Goal: Information Seeking & Learning: Learn about a topic

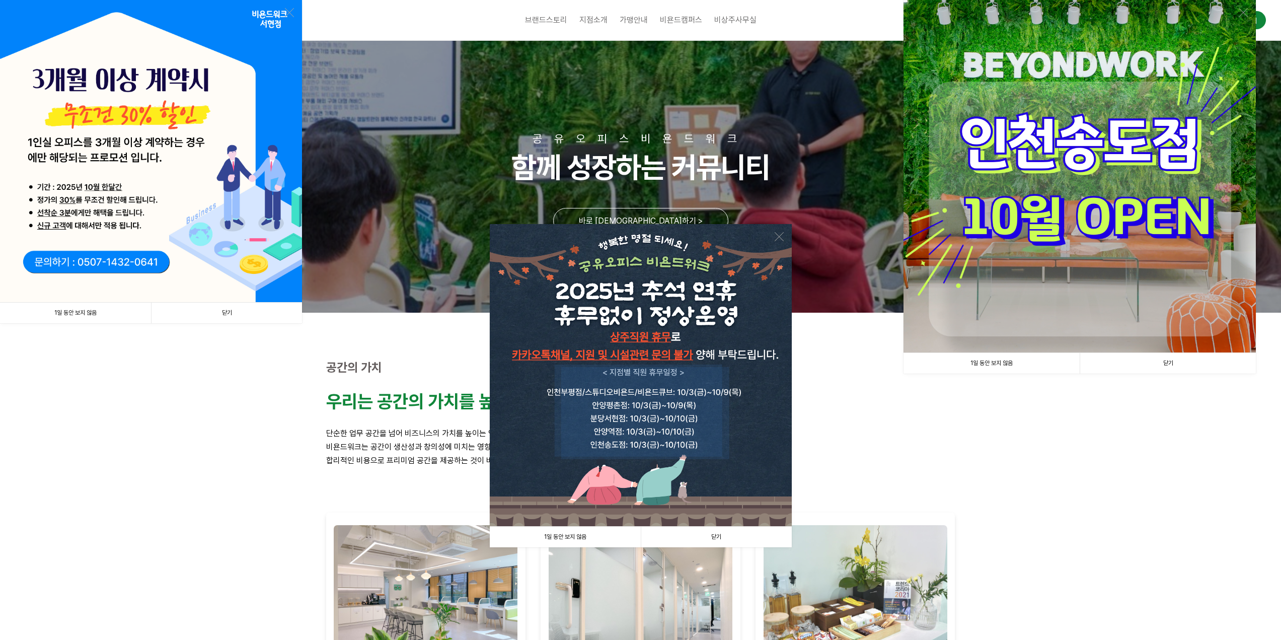
drag, startPoint x: 712, startPoint y: 535, endPoint x: 720, endPoint y: 525, distance: 13.0
click at [712, 535] on link "닫기" at bounding box center [716, 537] width 151 height 21
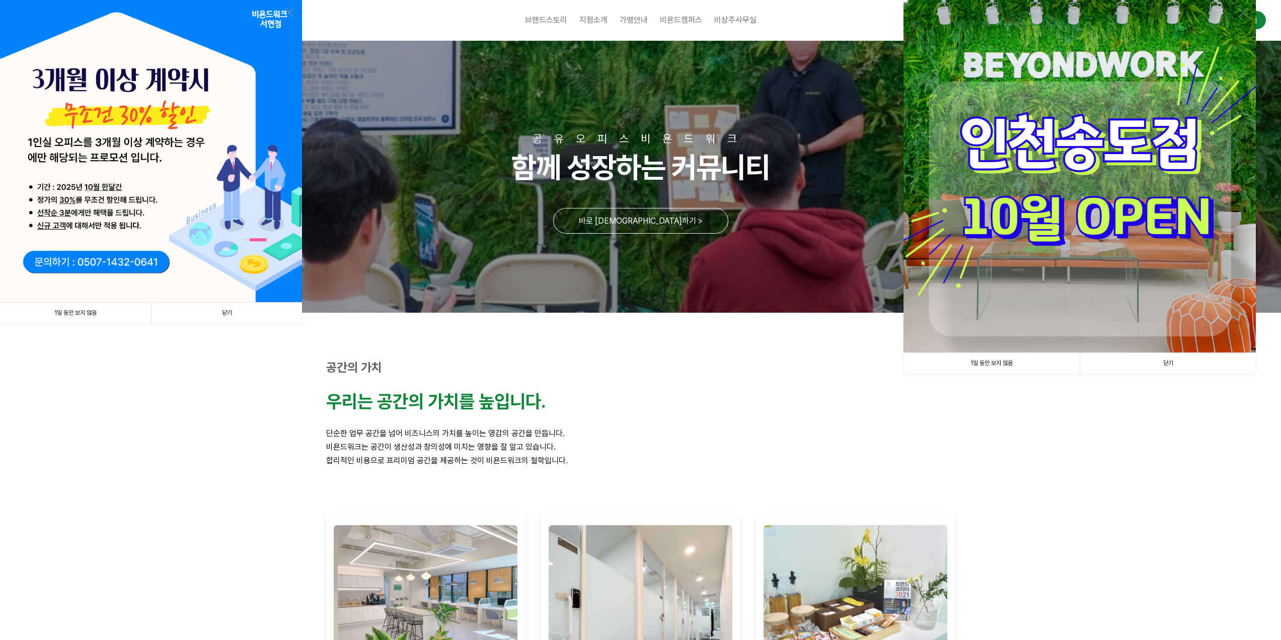
click at [1153, 355] on link "닫기" at bounding box center [1168, 363] width 176 height 21
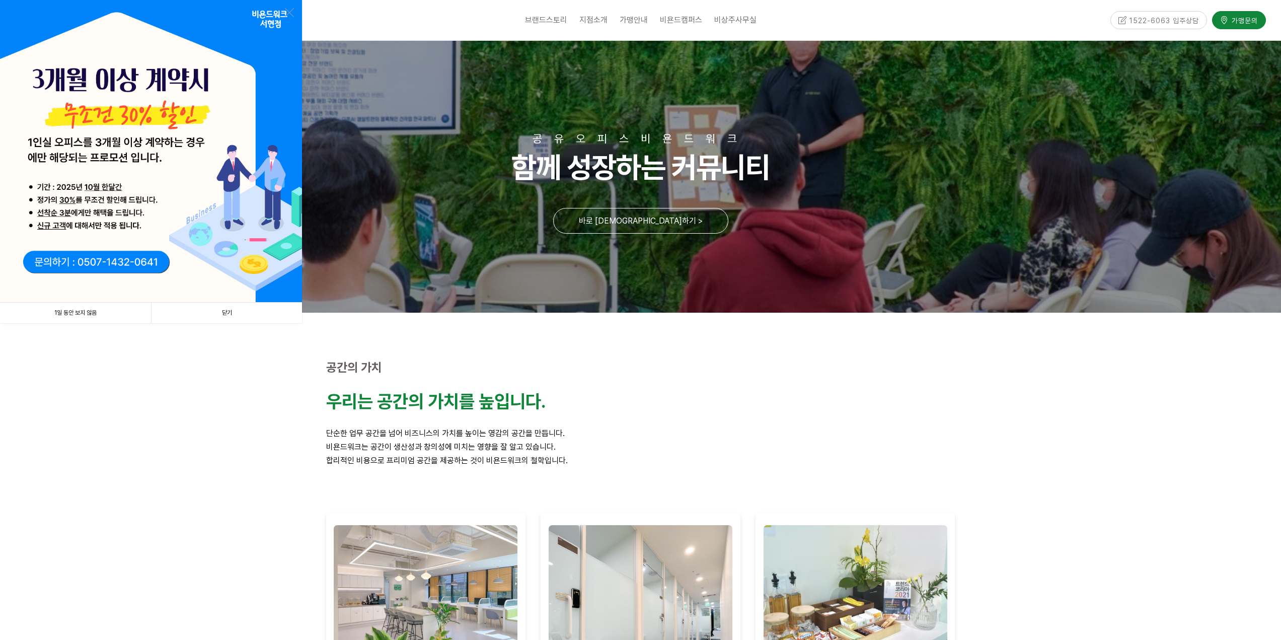
click at [247, 304] on link "닫기" at bounding box center [226, 313] width 151 height 21
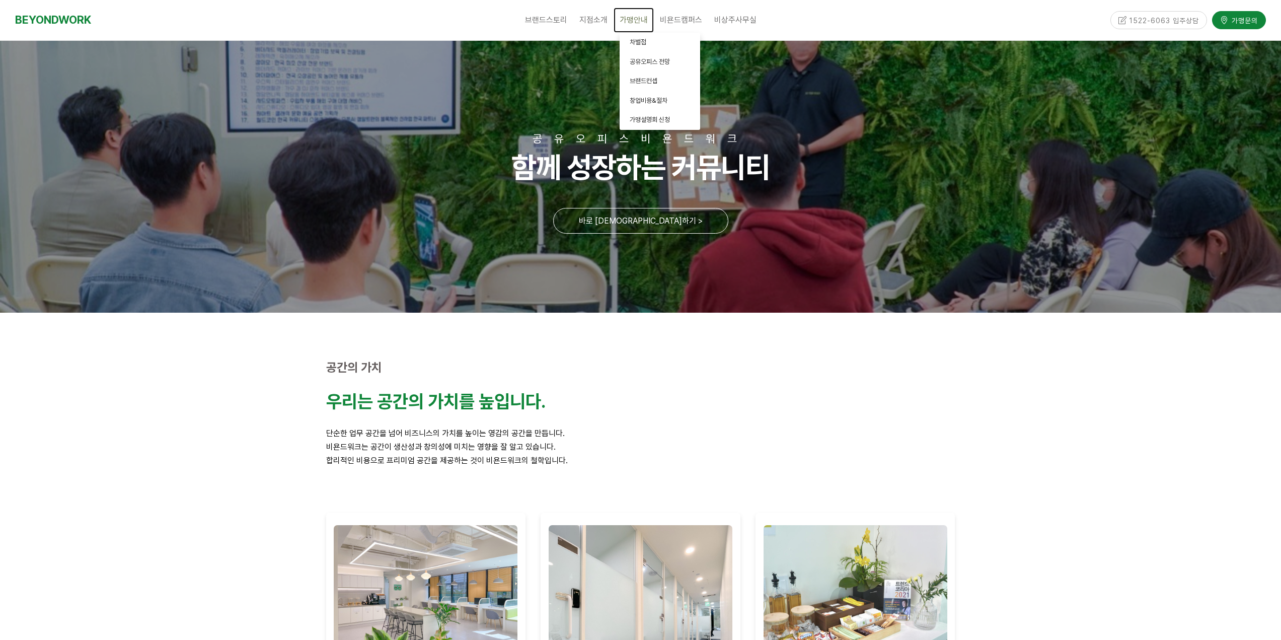
click at [642, 21] on span "가맹안내" at bounding box center [634, 20] width 28 height 10
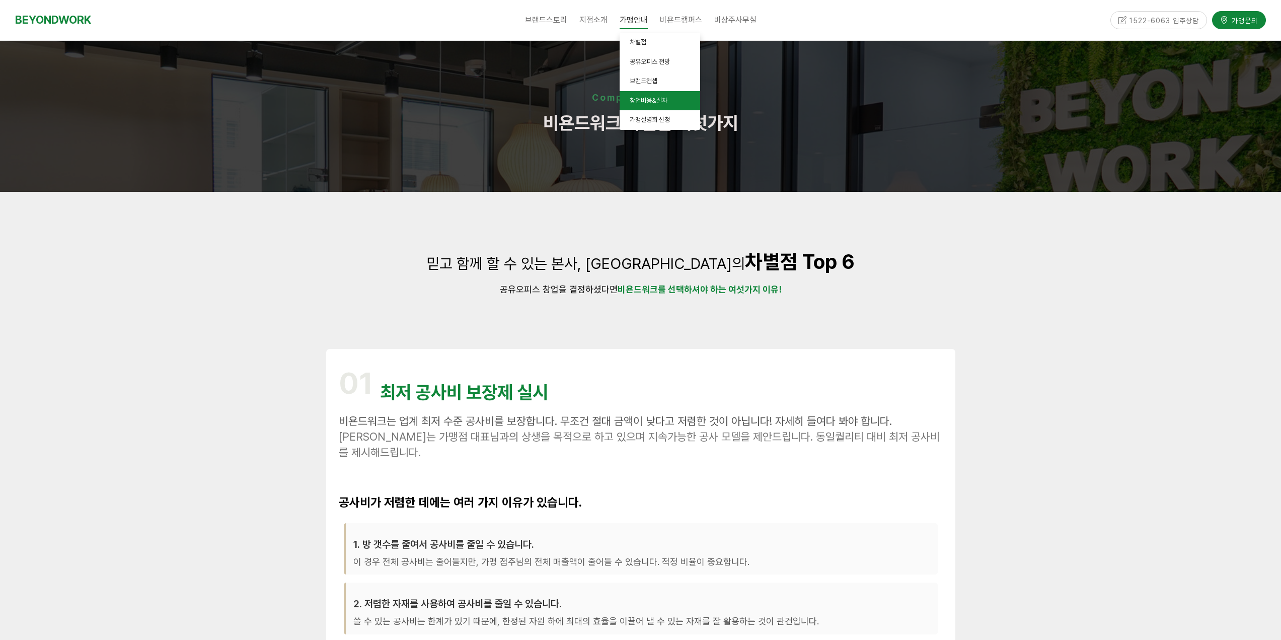
click at [632, 101] on span "창업비용&절차" at bounding box center [649, 101] width 38 height 8
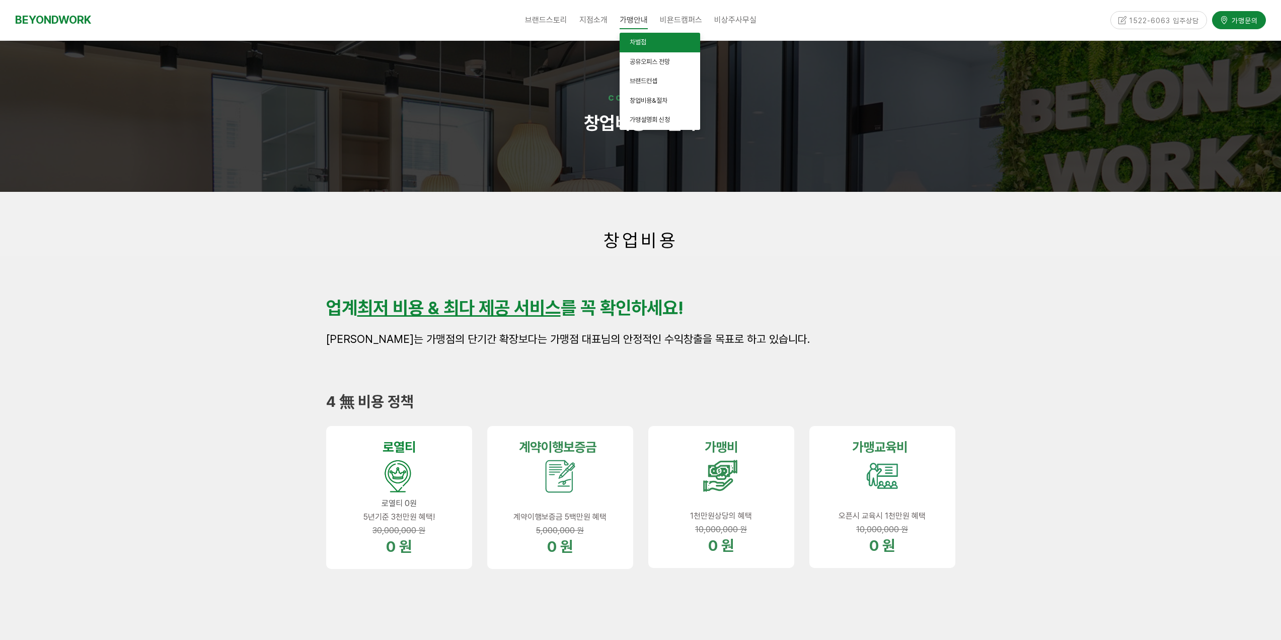
click at [640, 42] on span "차별점" at bounding box center [638, 42] width 17 height 8
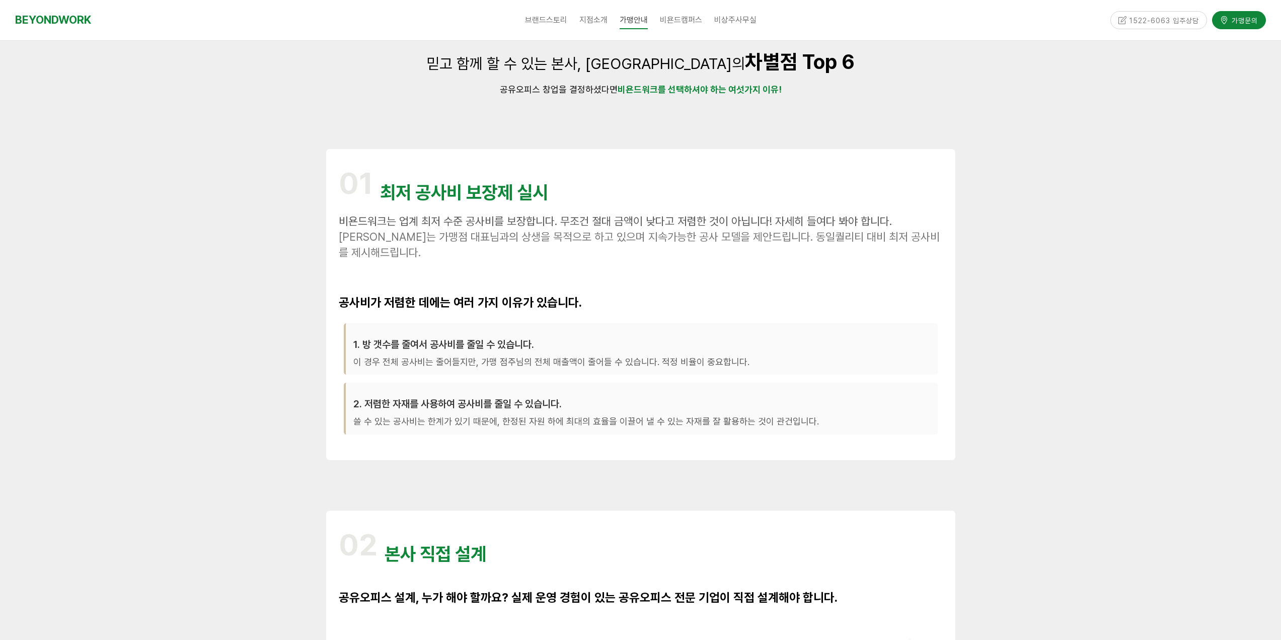
scroll to position [201, 0]
drag, startPoint x: 399, startPoint y: 419, endPoint x: 794, endPoint y: 428, distance: 395.3
click at [794, 428] on div "2. 저렴한 자재를 사용하여 공사비를 줄일 수 있습니다. 쓸 수 있는 공사비는 한계가 있기 때문에, 한정된 자원 하에 최대의 효율을 이끌어 낼…" at bounding box center [641, 408] width 594 height 52
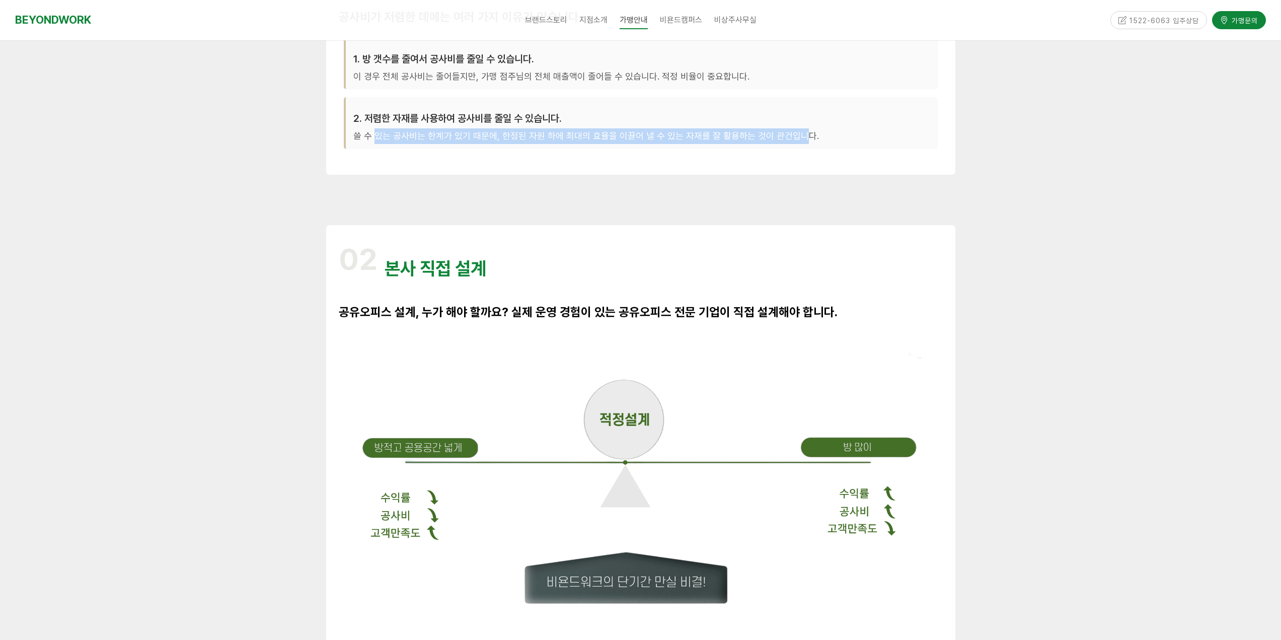
scroll to position [503, 0]
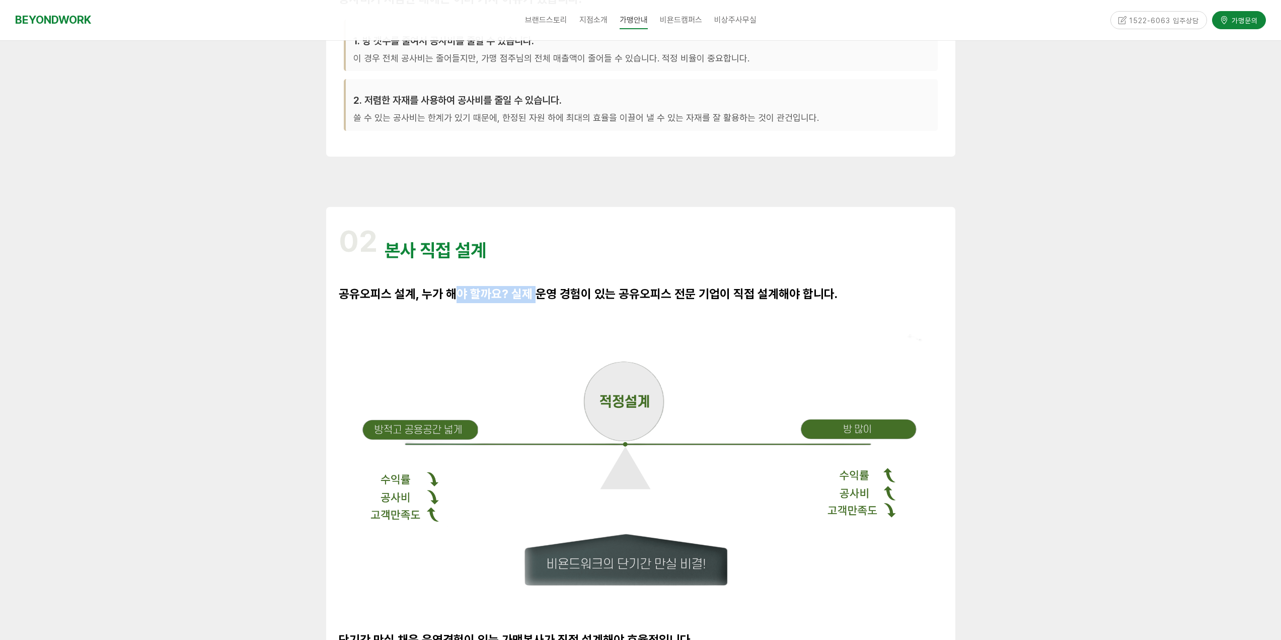
drag, startPoint x: 404, startPoint y: 303, endPoint x: 486, endPoint y: 295, distance: 82.9
click at [486, 295] on p "공유오피스 설계, 누가 해야 할까요? 실제 운영 경험이 있는 공유오피스 전문 기업이 직접 설계해야 합니다." at bounding box center [641, 294] width 604 height 17
drag, startPoint x: 754, startPoint y: 300, endPoint x: 888, endPoint y: 302, distance: 133.9
click at [888, 302] on p "공유오피스 설계, 누가 해야 할까요? 실제 운영 경험이 있는 공유오피스 전문 기업이 직접 설계해야 합니다." at bounding box center [641, 294] width 604 height 17
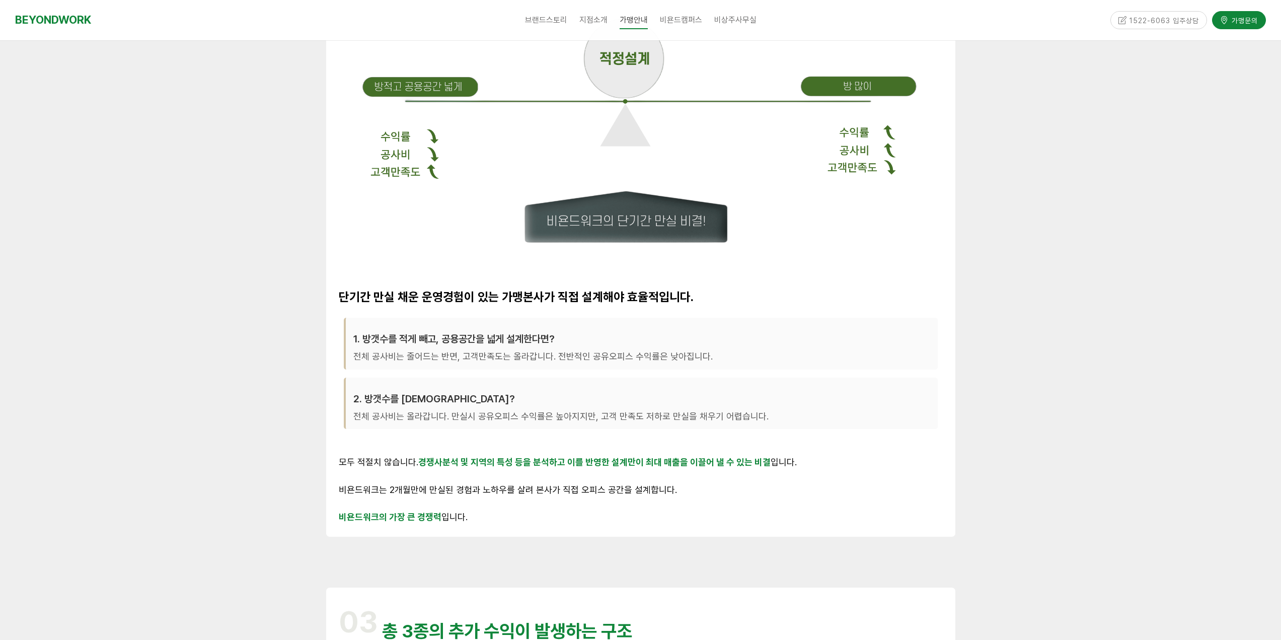
scroll to position [856, 0]
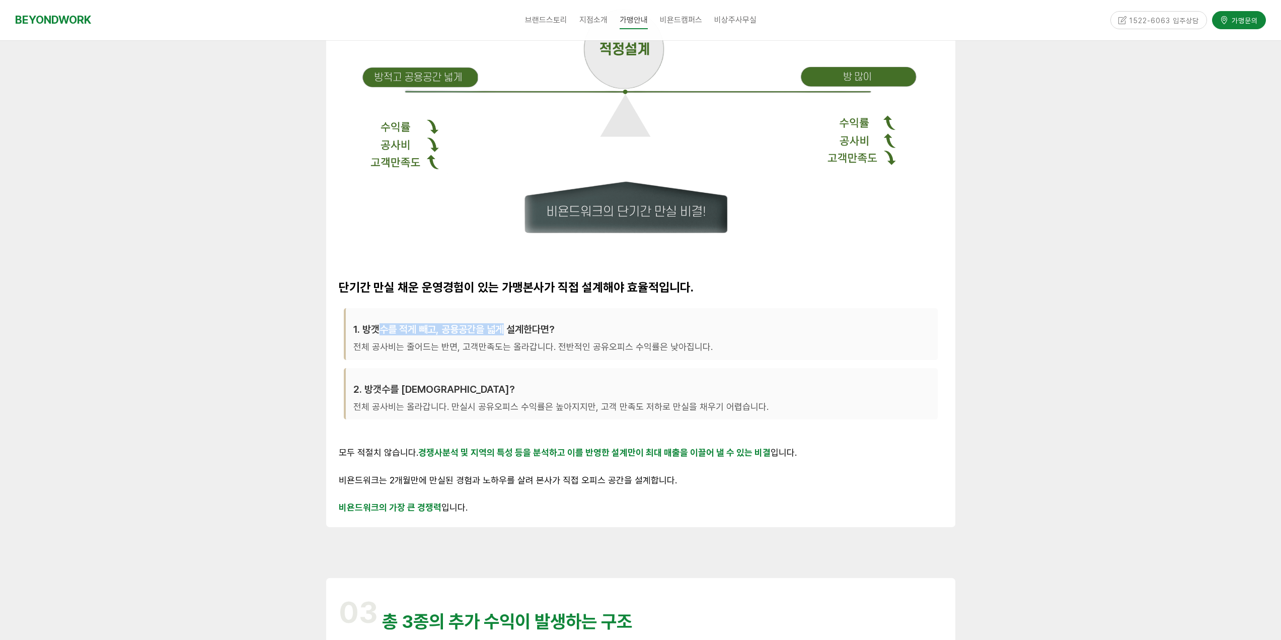
drag, startPoint x: 388, startPoint y: 317, endPoint x: 505, endPoint y: 327, distance: 117.2
click at [505, 327] on div "1. 방갯수를 적게 빼고, 공용공간을 넓게 설계한다면? 전체 공사비는 줄어드는 반면, 고객만족도는 올라갑니다. 전반적인 공유오피스 수익률은 낮…" at bounding box center [641, 334] width 594 height 52
drag, startPoint x: 424, startPoint y: 344, endPoint x: 689, endPoint y: 351, distance: 265.4
click at [689, 351] on p "전체 공사비는 줄어드는 반면, 고객만족도는 올라갑니다. 전반적인 공유오피스 수익률은 낮아집니다." at bounding box center [641, 347] width 577 height 16
click at [443, 387] on h3 "2. 방갯수를 많이 뺀다면?" at bounding box center [641, 389] width 577 height 12
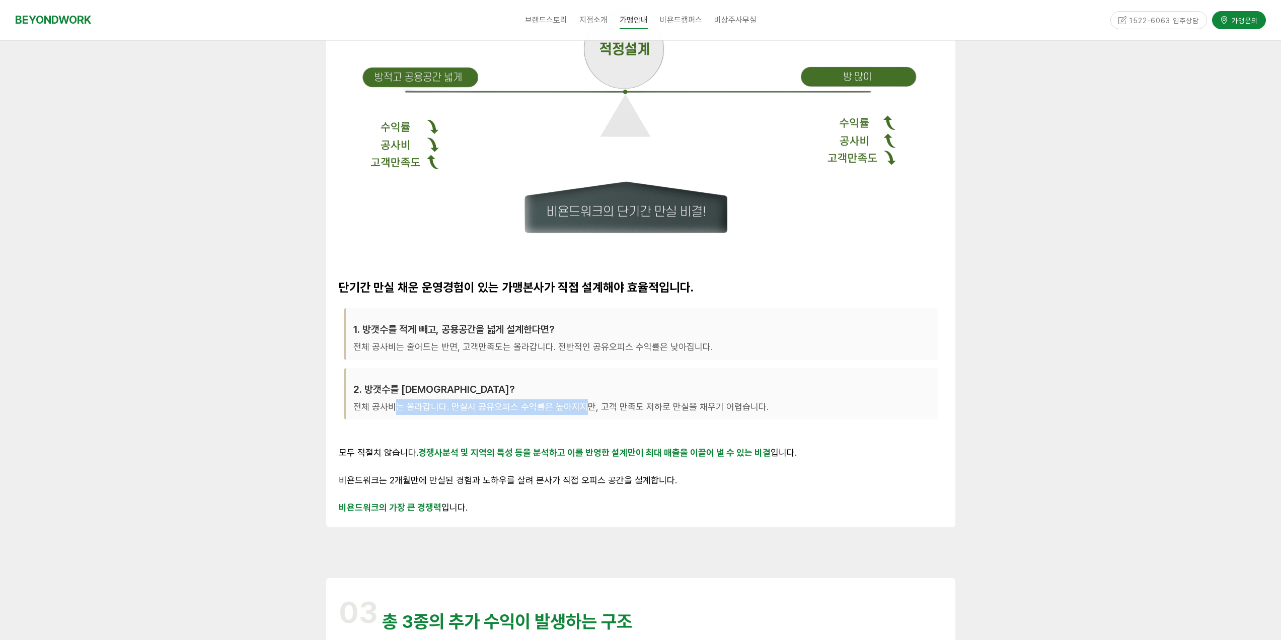
drag, startPoint x: 392, startPoint y: 411, endPoint x: 579, endPoint y: 410, distance: 187.8
click at [579, 410] on p "전체 공사비는 올라갑니다. 만실시 공유오피스 수익률은 높아지지만, 고객 만족도 저하로 만실을 채우기 어렵습니다." at bounding box center [641, 407] width 577 height 16
drag, startPoint x: 471, startPoint y: 451, endPoint x: 575, endPoint y: 454, distance: 104.3
click at [575, 454] on strong "경쟁사분석 및 지역의 특성 등을 분석하고 이를 반영한 설계만이 최대 매출을 이끌어 낼 수 있는 비결" at bounding box center [594, 453] width 352 height 11
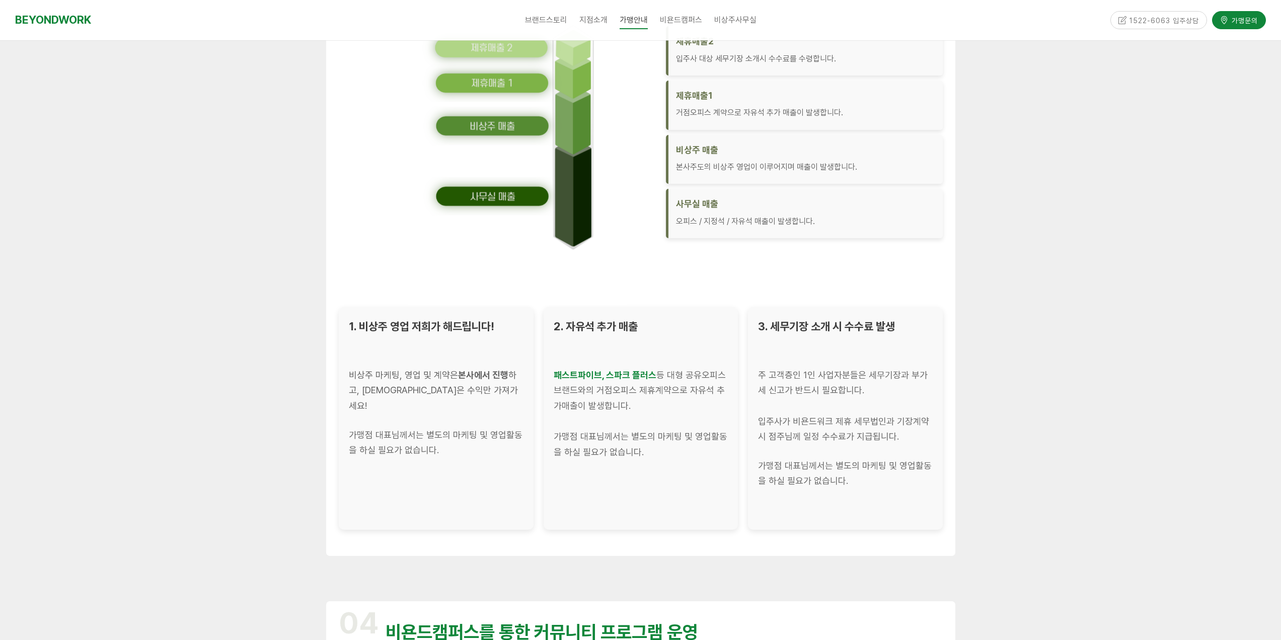
scroll to position [1561, 0]
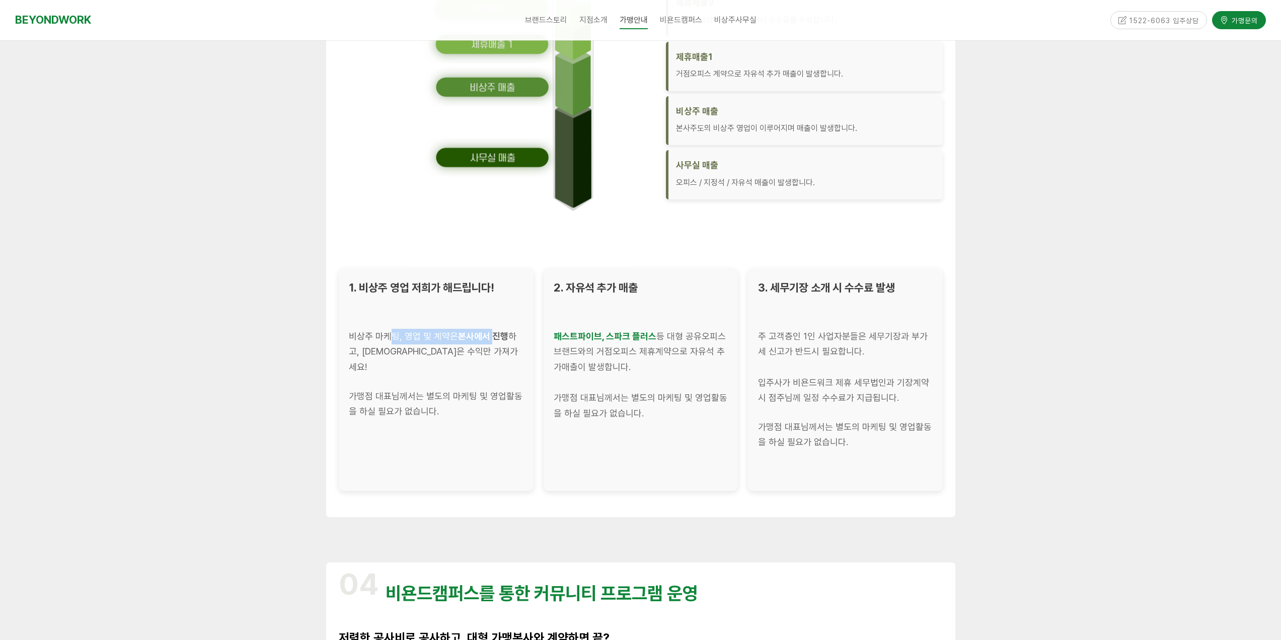
drag, startPoint x: 395, startPoint y: 337, endPoint x: 490, endPoint y: 337, distance: 95.7
click at [490, 337] on span "비상주 마케팅, 영업 및 계약은 본사에서 진행 하고, 대표님은 수익만 가져가세요!" at bounding box center [433, 351] width 169 height 41
drag, startPoint x: 367, startPoint y: 347, endPoint x: 453, endPoint y: 355, distance: 86.0
click at [453, 355] on span "비상주 마케팅, 영업 및 계약은 본사에서 진행 하고, 대표님은 수익만 가져가세요!" at bounding box center [433, 351] width 169 height 41
drag, startPoint x: 396, startPoint y: 334, endPoint x: 511, endPoint y: 343, distance: 115.6
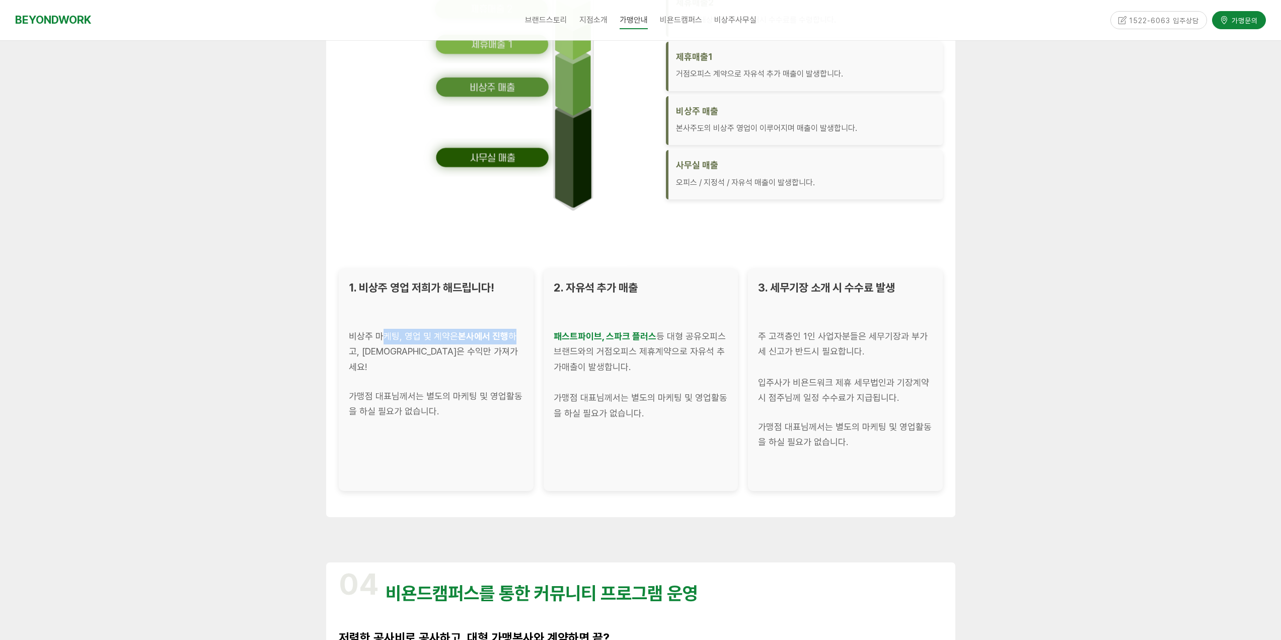
click at [511, 343] on div "비상주 마케팅, 영업 및 계약은 본사에서 진행 하고, 대표님은 수익만 가져가세요!" at bounding box center [436, 352] width 175 height 46
drag, startPoint x: 349, startPoint y: 332, endPoint x: 525, endPoint y: 344, distance: 176.6
click at [525, 344] on div "1. 비상주 영업 저희가 해드립니다! 비상주 마케팅, 영업 및 계약은 본사에서 진행 하고, 대표님은 수익만 가져가세요! 가맹점 대표님께서는 별…" at bounding box center [436, 379] width 195 height 223
drag, startPoint x: 366, startPoint y: 371, endPoint x: 525, endPoint y: 385, distance: 159.2
click at [525, 385] on div "1. 비상주 영업 저희가 해드립니다! 비상주 마케팅, 영업 및 계약은 본사에서 진행 하고, 대표님은 수익만 가져가세요! 가맹점 대표님께서는 별…" at bounding box center [436, 379] width 195 height 223
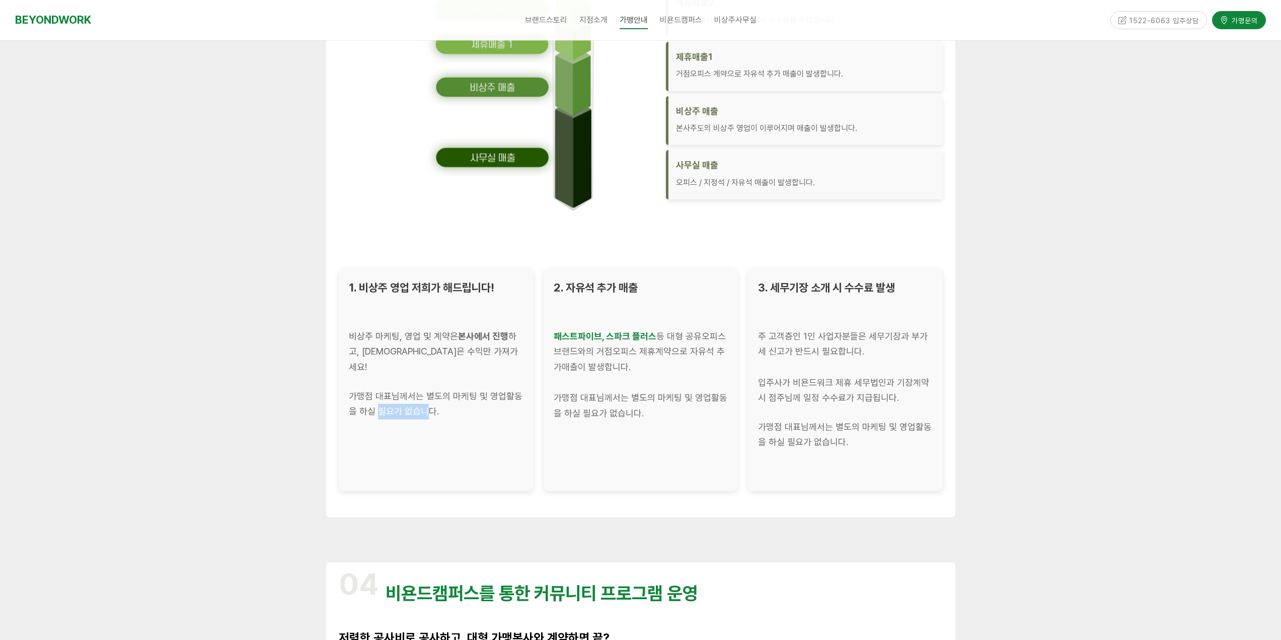
click at [425, 399] on div "가맹점 대표님께서는 별도의 마케팅 및 영업활동을 하실 필요가 없습니다." at bounding box center [436, 403] width 175 height 31
drag, startPoint x: 570, startPoint y: 284, endPoint x: 641, endPoint y: 286, distance: 71.5
click at [641, 286] on div "2. 자유석 추가 매출" at bounding box center [640, 287] width 175 height 19
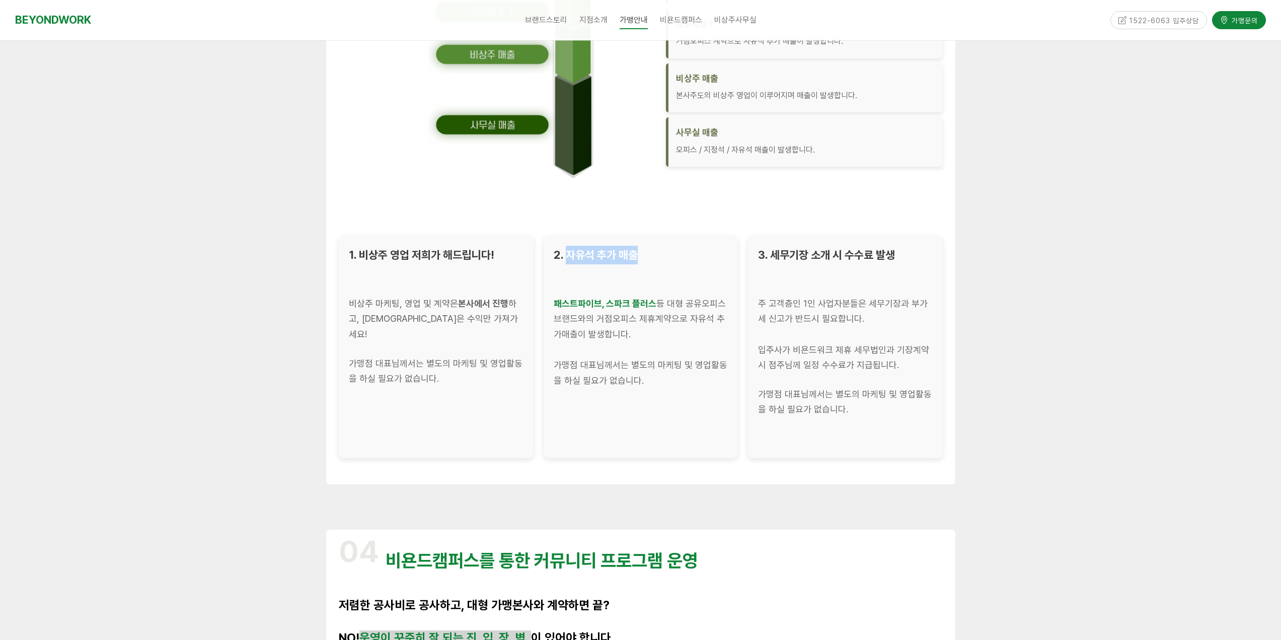
scroll to position [1611, 0]
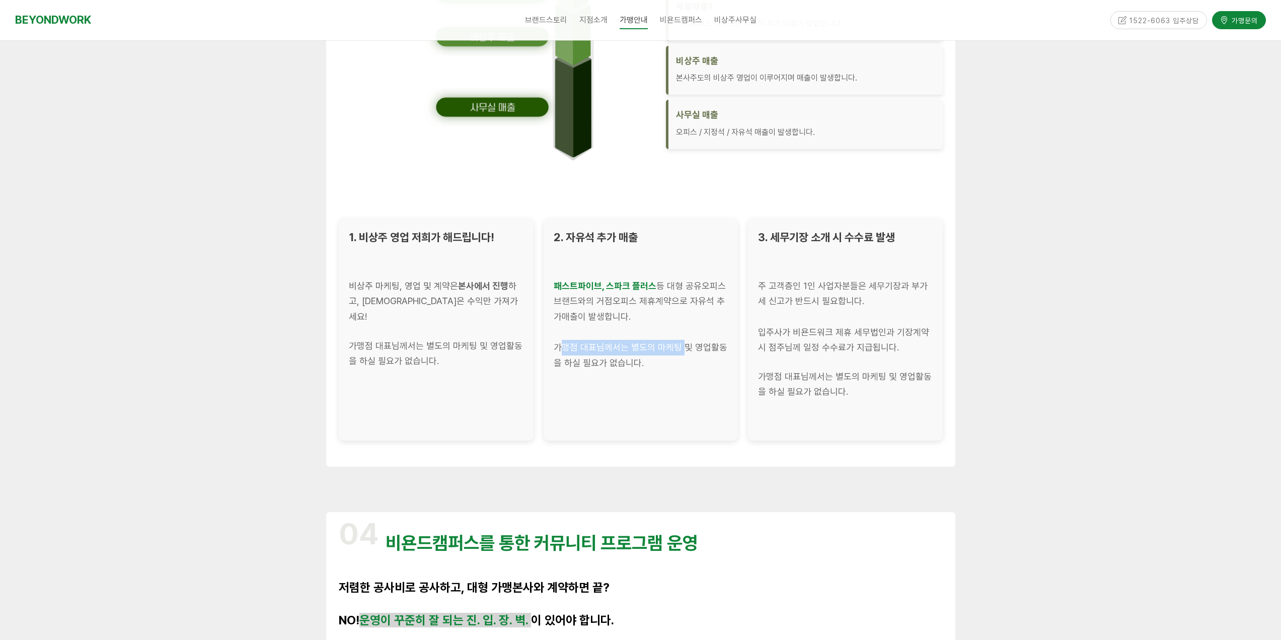
drag, startPoint x: 558, startPoint y: 350, endPoint x: 680, endPoint y: 352, distance: 121.8
click at [680, 352] on div "가맹점 대표님께서는 별도의 마케팅 및 영업활동을 하실 필요가 없습니다." at bounding box center [640, 355] width 175 height 31
drag, startPoint x: 780, startPoint y: 238, endPoint x: 893, endPoint y: 238, distance: 113.3
click at [893, 238] on span "3. 세무기장 소개 시 수수료 발생" at bounding box center [826, 237] width 137 height 13
drag, startPoint x: 780, startPoint y: 280, endPoint x: 936, endPoint y: 293, distance: 156.1
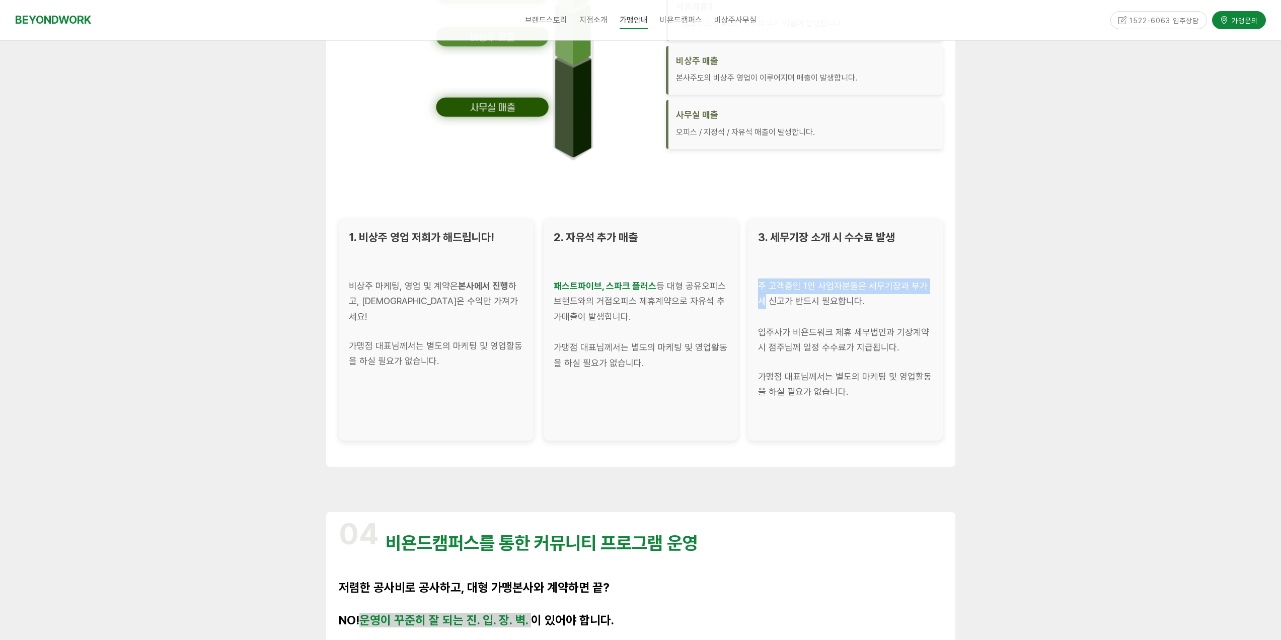
click at [936, 293] on div "3. 세무기장 소개 시 수수료 발생 주 고객층인 1인 사업자분들은 세무기장과 부가세 신고가 반드시 필요합니다. 입주사가 비욘드워크 제휴 세무법…" at bounding box center [845, 329] width 195 height 223
drag, startPoint x: 774, startPoint y: 299, endPoint x: 841, endPoint y: 304, distance: 66.6
click at [841, 304] on div "주 고객층인 1인 사업자분들은 세무기장과 부가세 신고가 반드시 필요합니다." at bounding box center [845, 293] width 175 height 31
drag, startPoint x: 756, startPoint y: 281, endPoint x: 919, endPoint y: 289, distance: 163.8
click at [919, 289] on div "3. 세무기장 소개 시 수수료 발생 주 고객층인 1인 사업자분들은 세무기장과 부가세 신고가 반드시 필요합니다. 입주사가 비욘드워크 제휴 세무법…" at bounding box center [845, 329] width 195 height 223
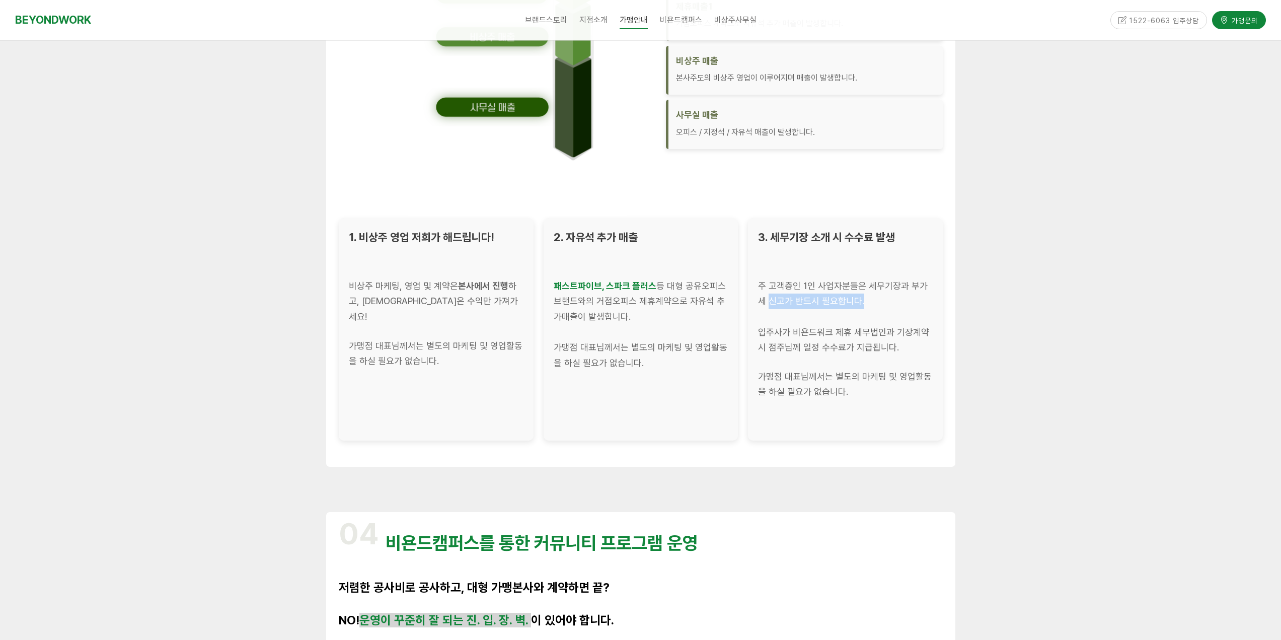
drag, startPoint x: 757, startPoint y: 304, endPoint x: 863, endPoint y: 307, distance: 106.3
click at [876, 308] on div "3. 세무기장 소개 시 수수료 발생 주 고객층인 1인 사업자분들은 세무기장과 부가세 신고가 반드시 필요합니다. 입주사가 비욘드워크 제휴 세무법…" at bounding box center [845, 329] width 195 height 223
drag, startPoint x: 758, startPoint y: 328, endPoint x: 899, endPoint y: 351, distance: 142.8
click at [899, 351] on div "3. 세무기장 소개 시 수수료 발생 주 고객층인 1인 사업자분들은 세무기장과 부가세 신고가 반드시 필요합니다. 입주사가 비욘드워크 제휴 세무법…" at bounding box center [845, 329] width 195 height 223
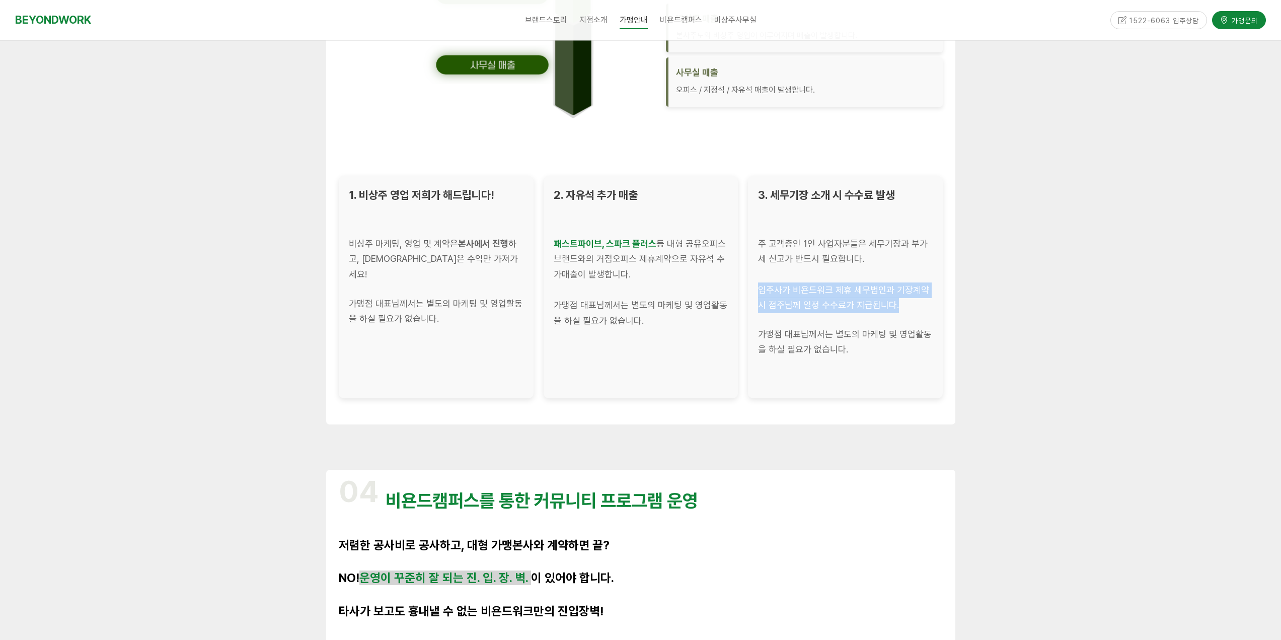
scroll to position [1712, 0]
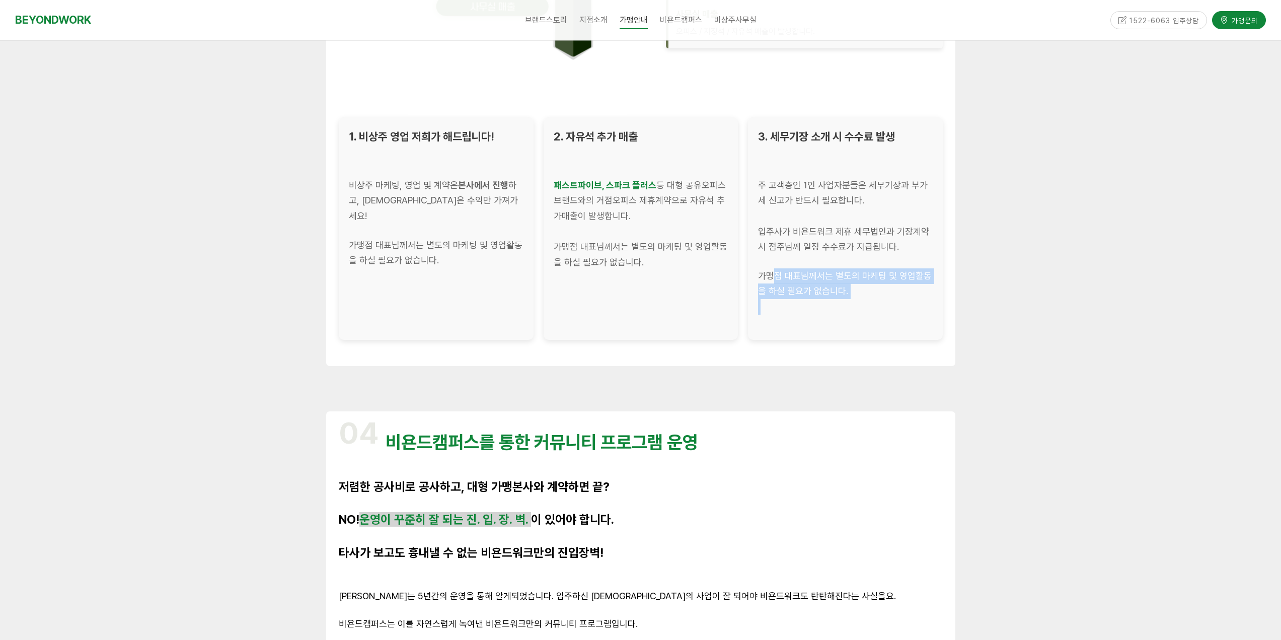
drag, startPoint x: 775, startPoint y: 270, endPoint x: 887, endPoint y: 300, distance: 115.6
click at [887, 300] on div "3. 세무기장 소개 시 수수료 발생 주 고객층인 1인 사업자분들은 세무기장과 부가세 신고가 반드시 필요합니다. 입주사가 비욘드워크 제휴 세무법…" at bounding box center [845, 228] width 195 height 223
click at [801, 247] on div "입주사가 비욘드워크 제휴 세무법인과 기장계약 시 점주님께 일정 수수료가 지급됩니다." at bounding box center [845, 239] width 175 height 31
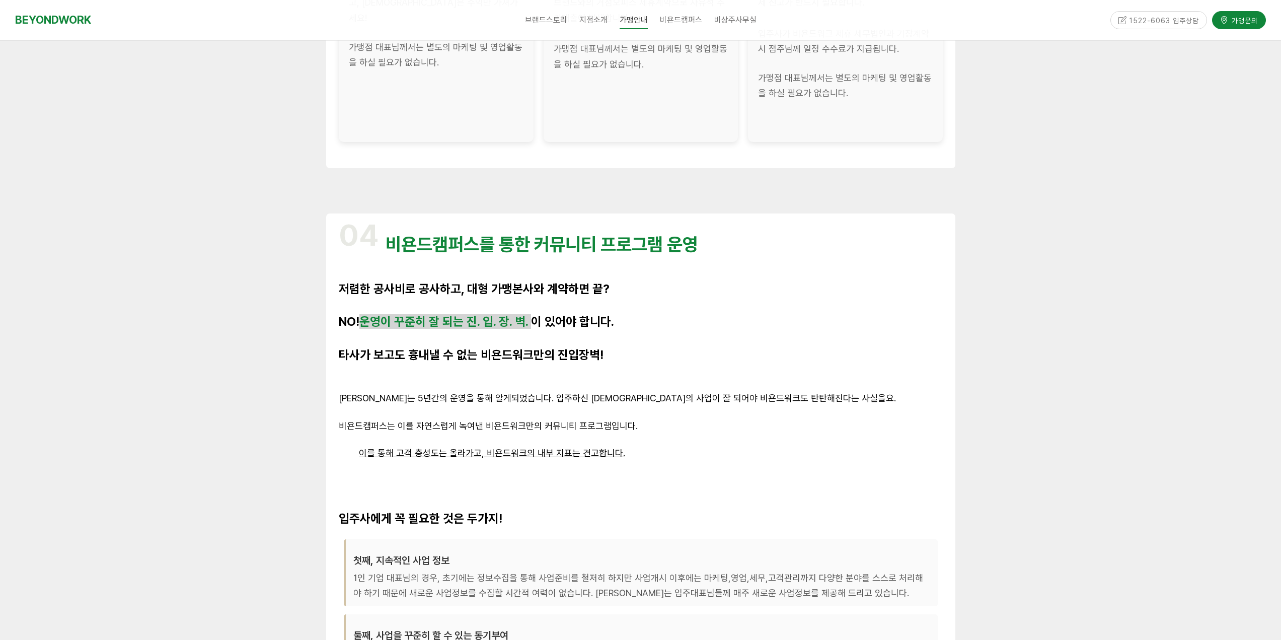
scroll to position [1913, 0]
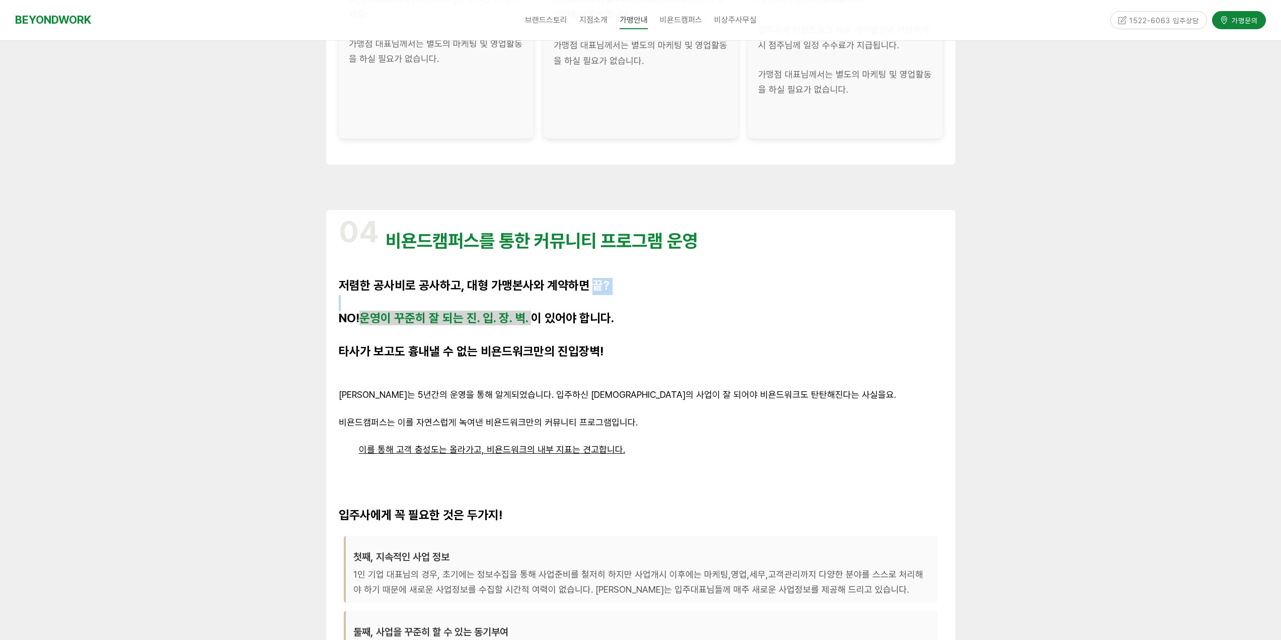
drag, startPoint x: 596, startPoint y: 292, endPoint x: 681, endPoint y: 303, distance: 86.3
click at [681, 303] on div "04 비욘드캠퍼스를 통한 커뮤니티 프로그램 운영 저렴한 공사비로 공사하고, 대형 가맹본사와 계약하면 끝? NO! 운영이 꾸준히 잘 되는 진. …" at bounding box center [641, 457] width 604 height 494
drag, startPoint x: 478, startPoint y: 315, endPoint x: 677, endPoint y: 327, distance: 199.2
click at [677, 327] on p "NO! 운영이 꾸준히 잘 되는 진. 입. 장. 벽. 이 있어야 합니다." at bounding box center [641, 319] width 604 height 17
drag, startPoint x: 421, startPoint y: 341, endPoint x: 673, endPoint y: 349, distance: 251.3
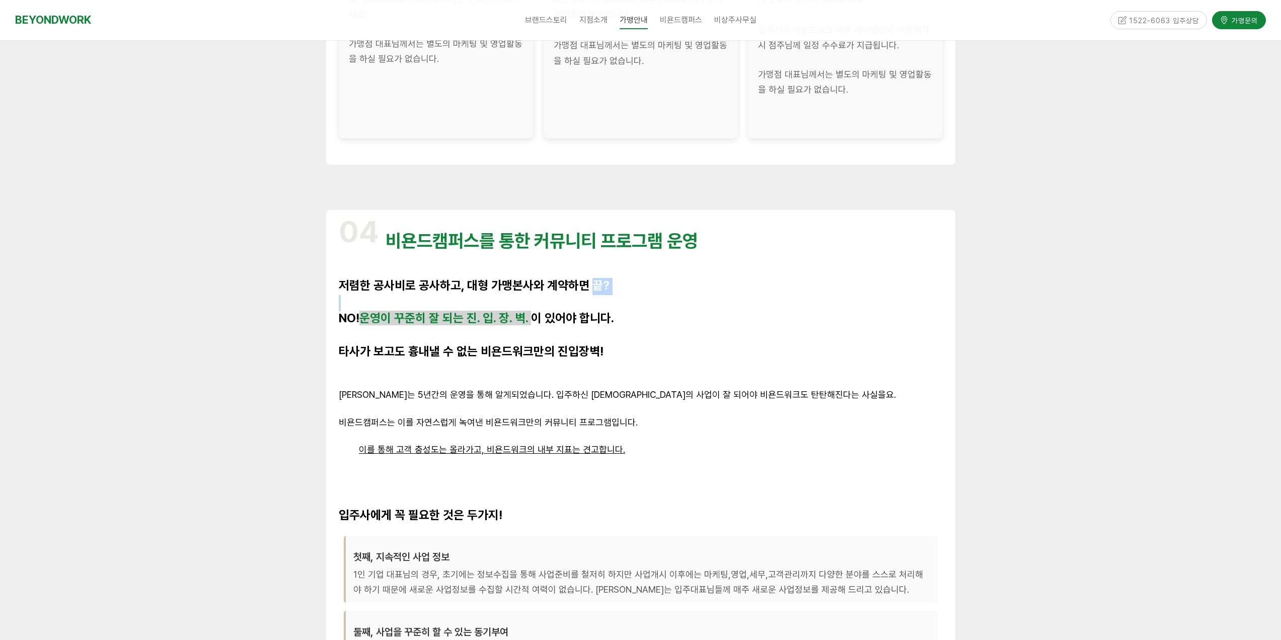
click at [673, 349] on div "04 비욘드캠퍼스를 통한 커뮤니티 프로그램 운영 저렴한 공사비로 공사하고, 대형 가맹본사와 계약하면 끝? NO! 운영이 꾸준히 잘 되는 진. …" at bounding box center [641, 457] width 604 height 494
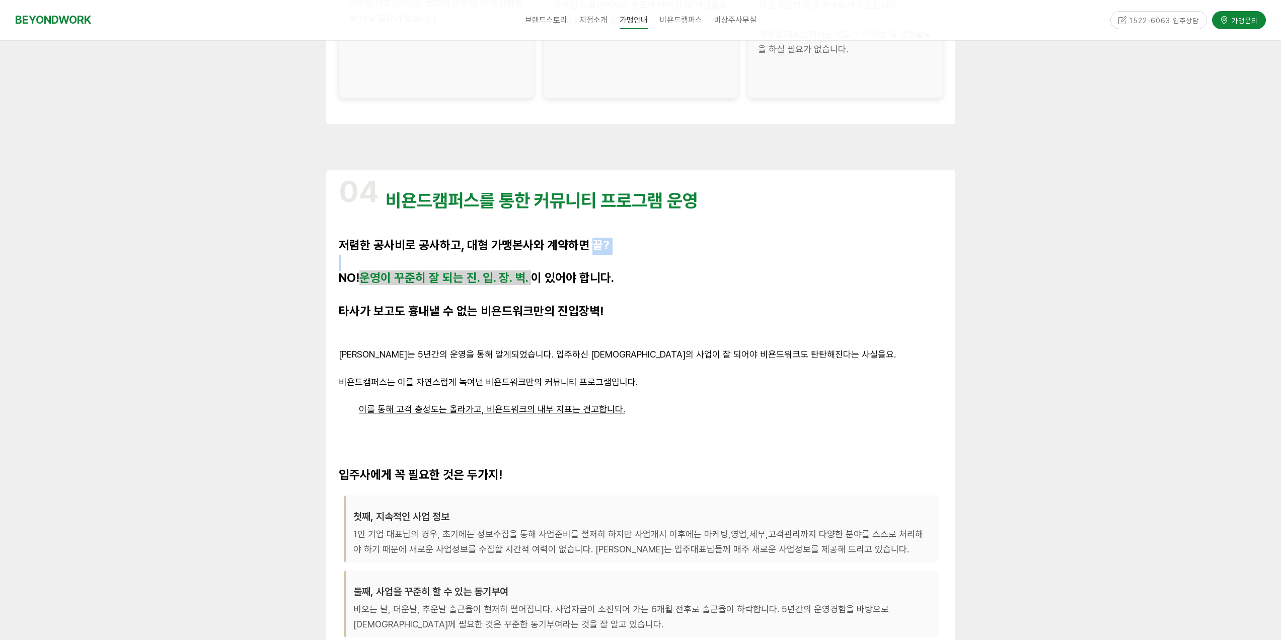
scroll to position [2014, 0]
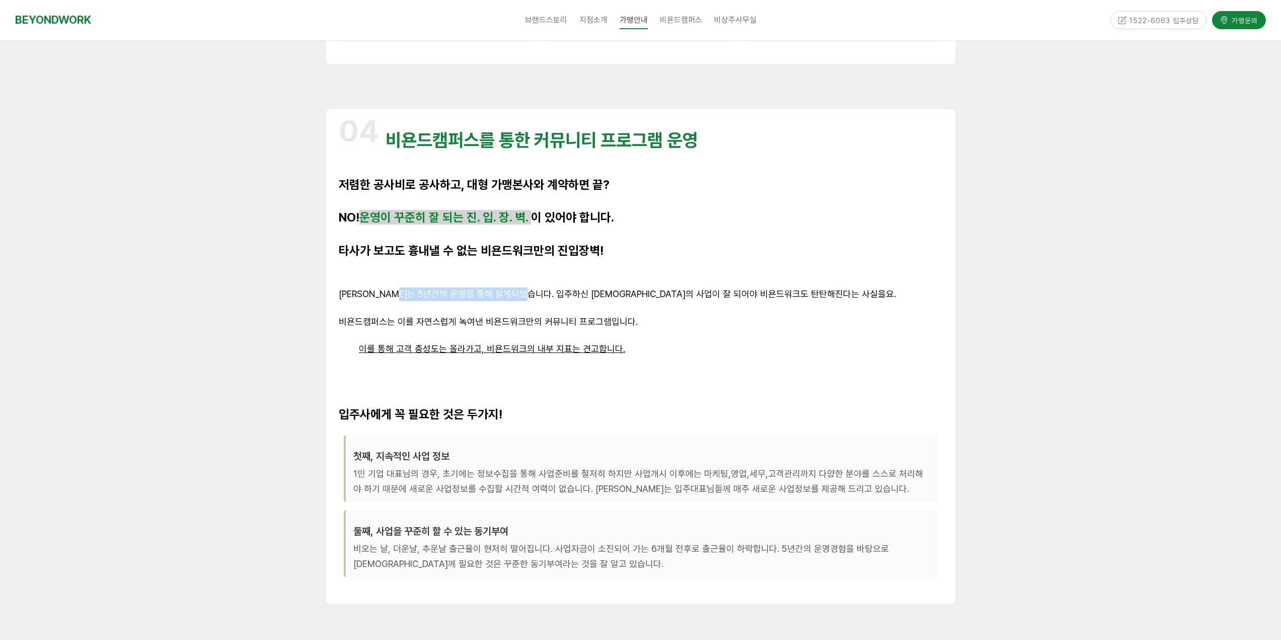
drag, startPoint x: 443, startPoint y: 294, endPoint x: 513, endPoint y: 294, distance: 70.0
click at [513, 294] on span "비욘드워크는 5년간의 운영을 통해 알게되었습니다. 입주하신 대표님들의 사업이 잘 되어야 비욘드워크도 탄탄해진다는 사실을요." at bounding box center [617, 294] width 557 height 11
drag, startPoint x: 619, startPoint y: 302, endPoint x: 792, endPoint y: 304, distance: 173.7
click at [792, 304] on p at bounding box center [641, 309] width 604 height 14
drag, startPoint x: 638, startPoint y: 327, endPoint x: 666, endPoint y: 329, distance: 27.8
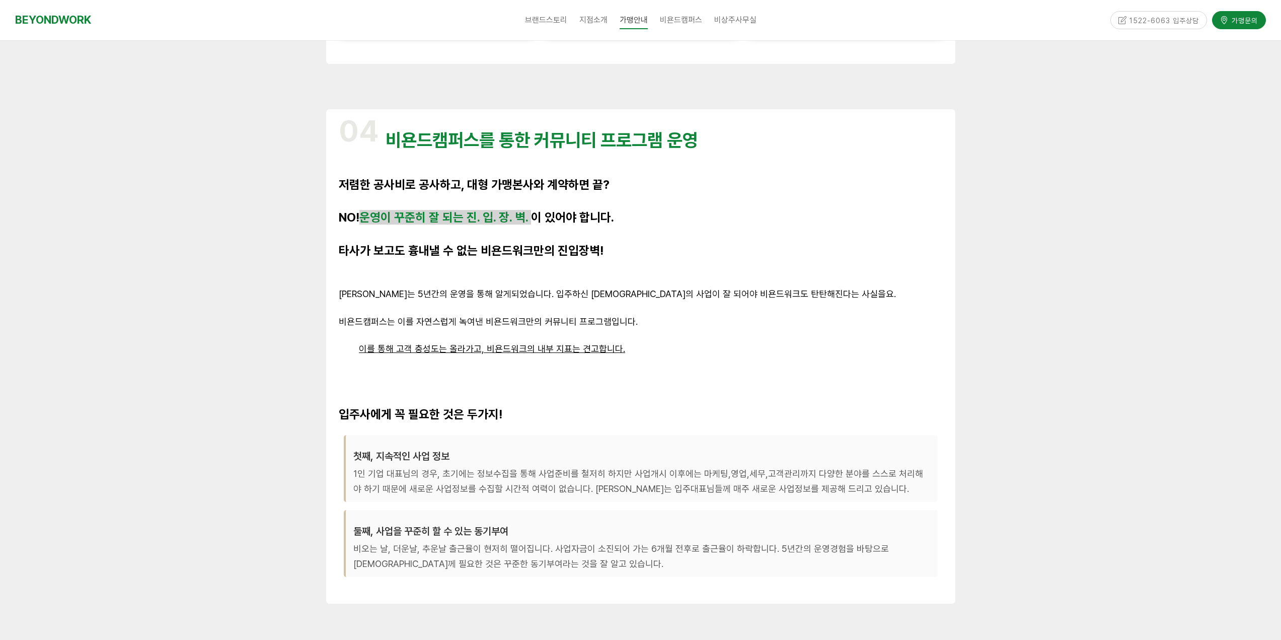
click at [666, 328] on p "비욘드캠퍼스는 이를 자연스럽게 녹여낸 비욘드워크만의 커뮤니티 프로그램입니다." at bounding box center [641, 322] width 604 height 14
drag, startPoint x: 520, startPoint y: 346, endPoint x: 639, endPoint y: 354, distance: 119.1
click at [639, 354] on p "이를 통해 고객 충성도는 올라가고, 비욘드워크의 내부 지표는 견고합니다." at bounding box center [641, 349] width 604 height 14
click at [691, 355] on p "이를 통해 고객 충성도는 올라가고, 비욘드워크의 내부 지표는 견고합니다." at bounding box center [641, 349] width 604 height 14
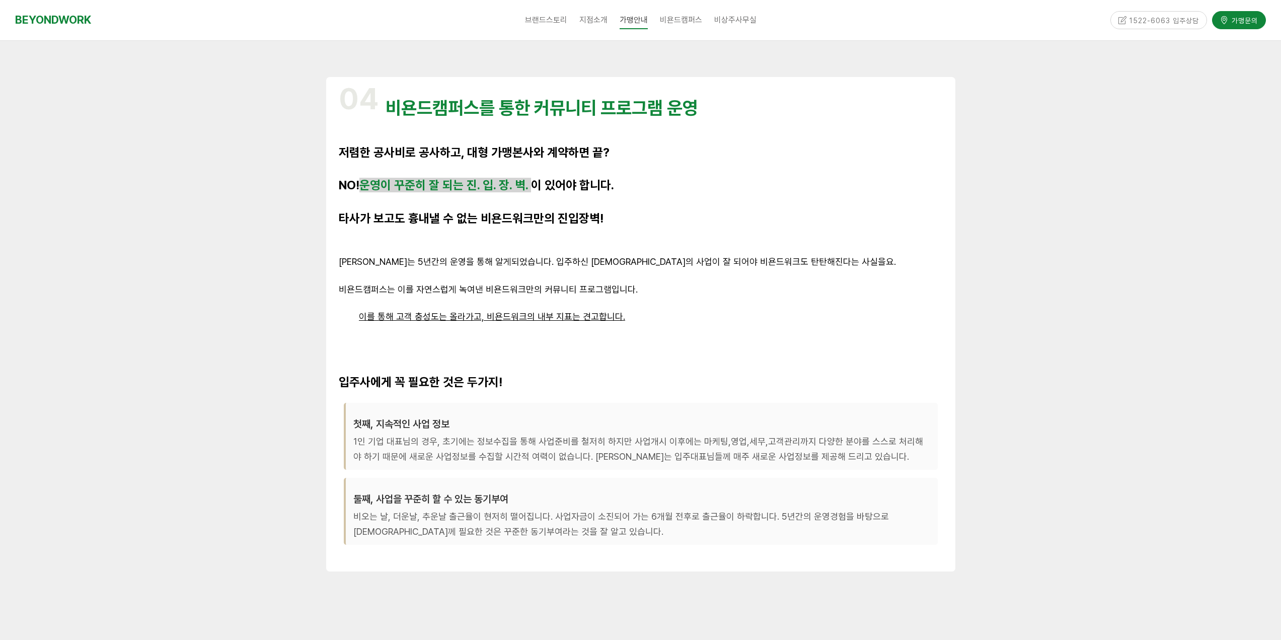
scroll to position [2064, 0]
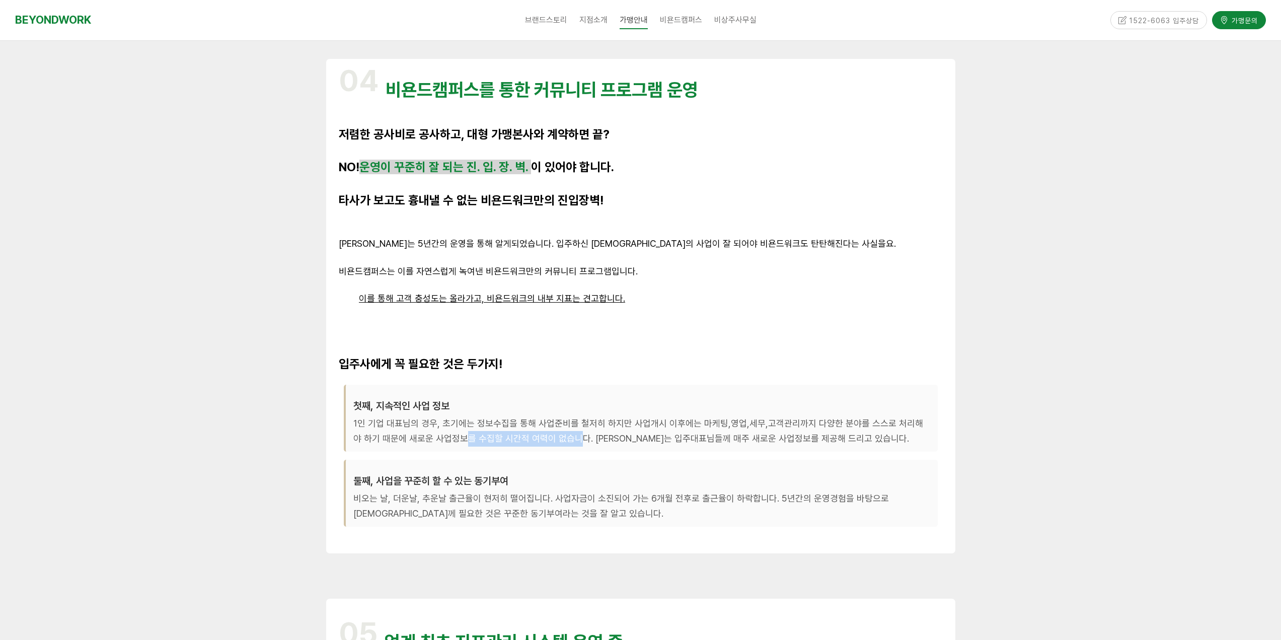
drag, startPoint x: 483, startPoint y: 433, endPoint x: 544, endPoint y: 435, distance: 61.0
click at [544, 435] on p "1인 기업 대표님의 경우, 초기에는 정보수집을 통해 사업준비를 철저히 하지만 사업개시 이후에는 마케팅,영업,세무,고객관리까지 다양한 분야를 스…" at bounding box center [641, 431] width 577 height 31
drag, startPoint x: 611, startPoint y: 438, endPoint x: 834, endPoint y: 445, distance: 222.6
click at [837, 444] on p "1인 기업 대표님의 경우, 초기에는 정보수집을 통해 사업준비를 철저히 하지만 사업개시 이후에는 마케팅,영업,세무,고객관리까지 다양한 분야를 스…" at bounding box center [641, 431] width 577 height 31
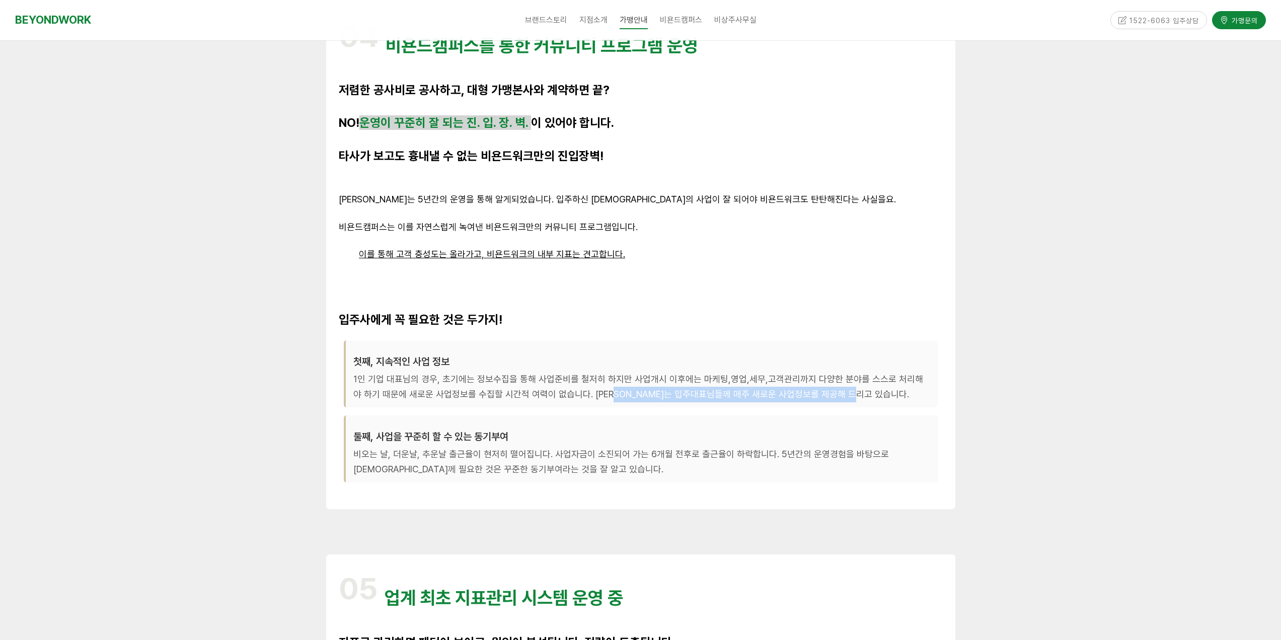
scroll to position [2165, 0]
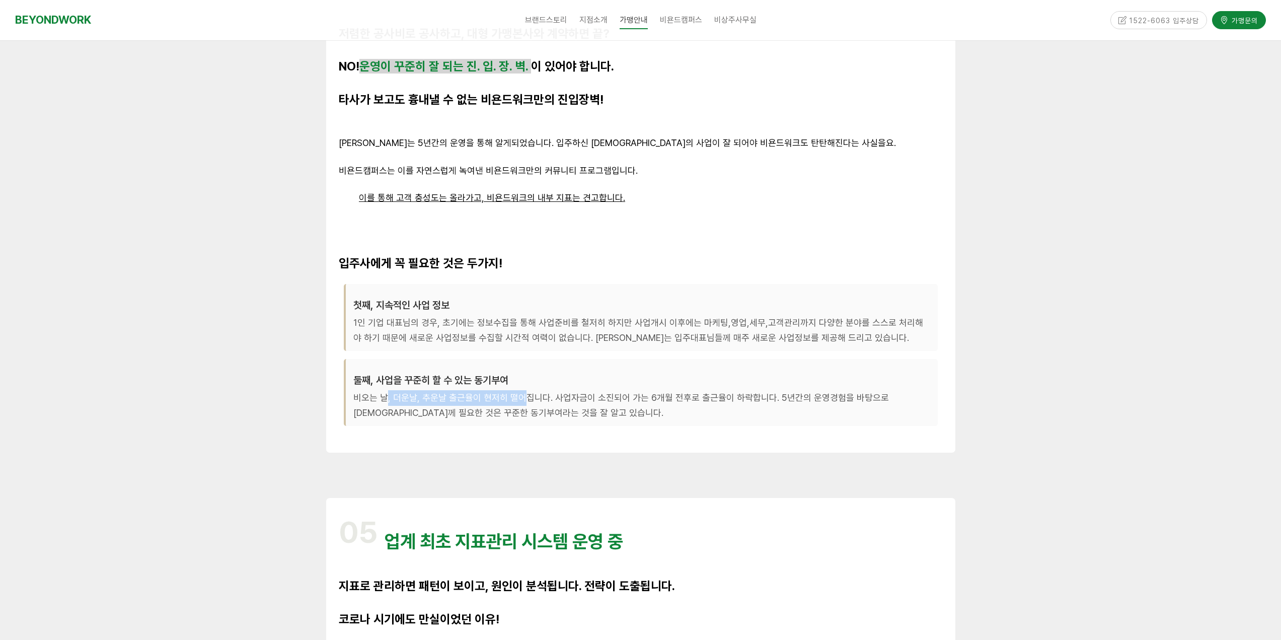
drag, startPoint x: 404, startPoint y: 392, endPoint x: 522, endPoint y: 400, distance: 118.1
click at [520, 399] on p "비오는 날, 더운날, 추운날 출근율이 현저히 떨어집니다. 사업자금이 소진되어 가는 6개월 전후로 출근율이 하락합니다. 5년간의 운영경험을 바탕…" at bounding box center [641, 405] width 577 height 31
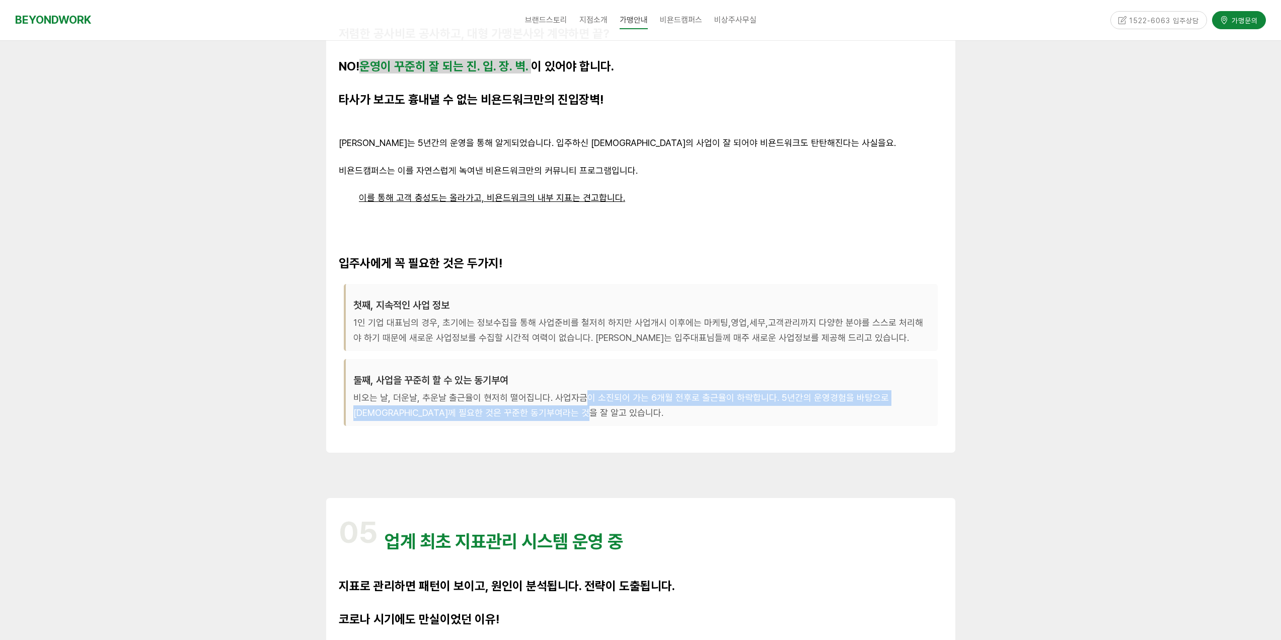
drag, startPoint x: 652, startPoint y: 403, endPoint x: 713, endPoint y: 406, distance: 60.5
click at [713, 406] on p "비오는 날, 더운날, 추운날 출근율이 현저히 떨어집니다. 사업자금이 소진되어 가는 6개월 전후로 출근율이 하락합니다. 5년간의 운영경험을 바탕…" at bounding box center [641, 405] width 577 height 31
click at [756, 408] on p "비오는 날, 더운날, 추운날 출근율이 현저히 떨어집니다. 사업자금이 소진되어 가는 6개월 전후로 출근율이 하락합니다. 5년간의 운영경험을 바탕…" at bounding box center [641, 405] width 577 height 31
drag, startPoint x: 620, startPoint y: 394, endPoint x: 736, endPoint y: 402, distance: 116.1
click at [736, 402] on p "비오는 날, 더운날, 추운날 출근율이 현저히 떨어집니다. 사업자금이 소진되어 가는 6개월 전후로 출근율이 하락합니다. 5년간의 운영경험을 바탕…" at bounding box center [641, 405] width 577 height 31
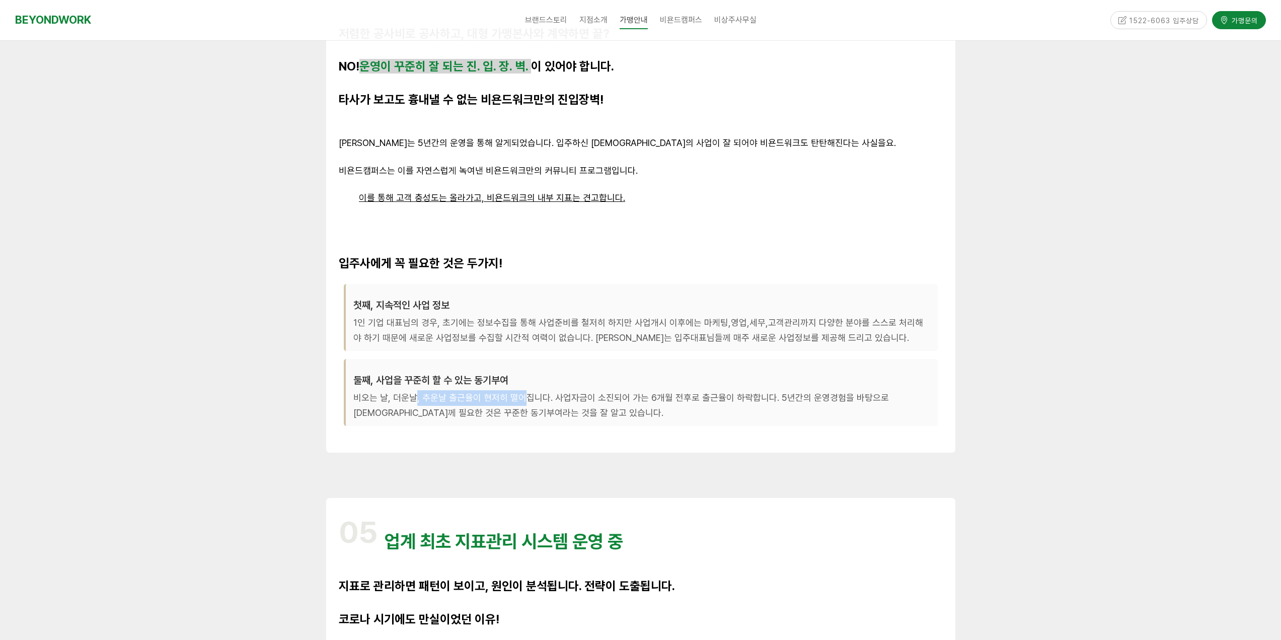
drag, startPoint x: 416, startPoint y: 390, endPoint x: 518, endPoint y: 391, distance: 101.7
click at [518, 391] on p "비오는 날, 더운날, 추운날 출근율이 현저히 떨어집니다. 사업자금이 소진되어 가는 6개월 전후로 출근율이 하락합니다. 5년간의 운영경험을 바탕…" at bounding box center [641, 405] width 577 height 31
drag, startPoint x: 554, startPoint y: 396, endPoint x: 755, endPoint y: 400, distance: 201.4
click at [755, 400] on p "비오는 날, 더운날, 추운날 출근율이 현저히 떨어집니다. 사업자금이 소진되어 가는 6개월 전후로 출근율이 하락합니다. 5년간의 운영경험을 바탕…" at bounding box center [641, 405] width 577 height 31
drag, startPoint x: 856, startPoint y: 402, endPoint x: 894, endPoint y: 406, distance: 37.9
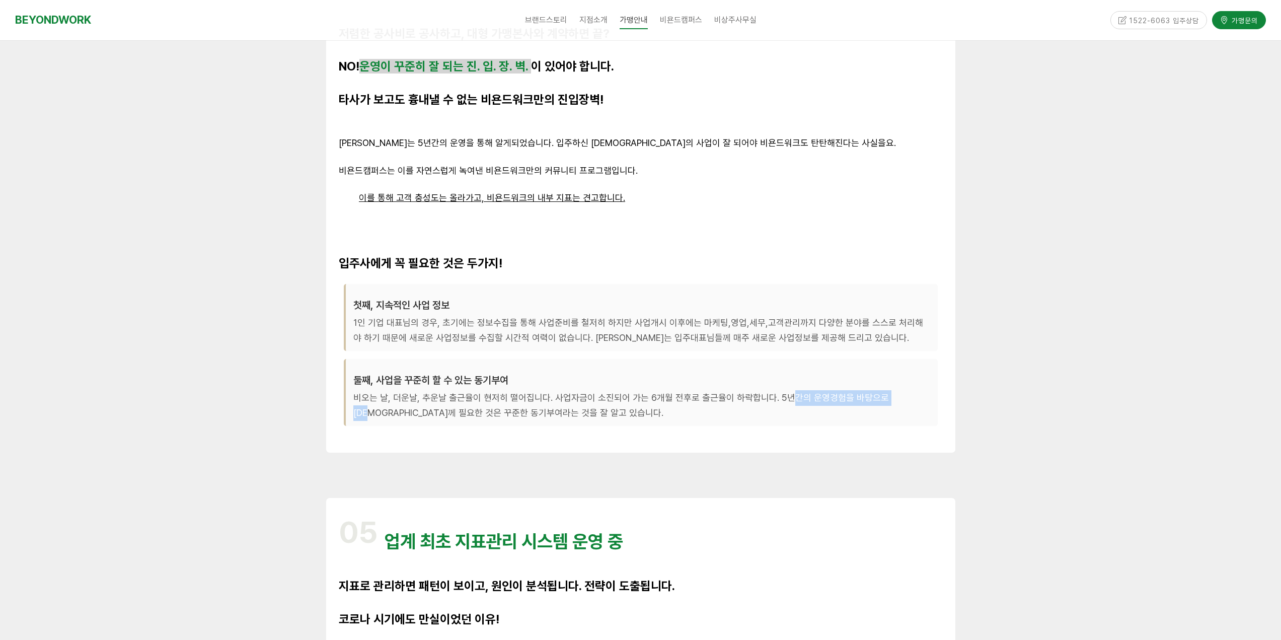
click at [897, 406] on p "비오는 날, 더운날, 추운날 출근율이 현저히 떨어집니다. 사업자금이 소진되어 가는 6개월 전후로 출근율이 하락합니다. 5년간의 운영경험을 바탕…" at bounding box center [641, 405] width 577 height 31
drag, startPoint x: 420, startPoint y: 400, endPoint x: 467, endPoint y: 405, distance: 47.1
click at [443, 401] on p "비오는 날, 더운날, 추운날 출근율이 현저히 떨어집니다. 사업자금이 소진되어 가는 6개월 전후로 출근율이 하락합니다. 5년간의 운영경험을 바탕…" at bounding box center [641, 405] width 577 height 31
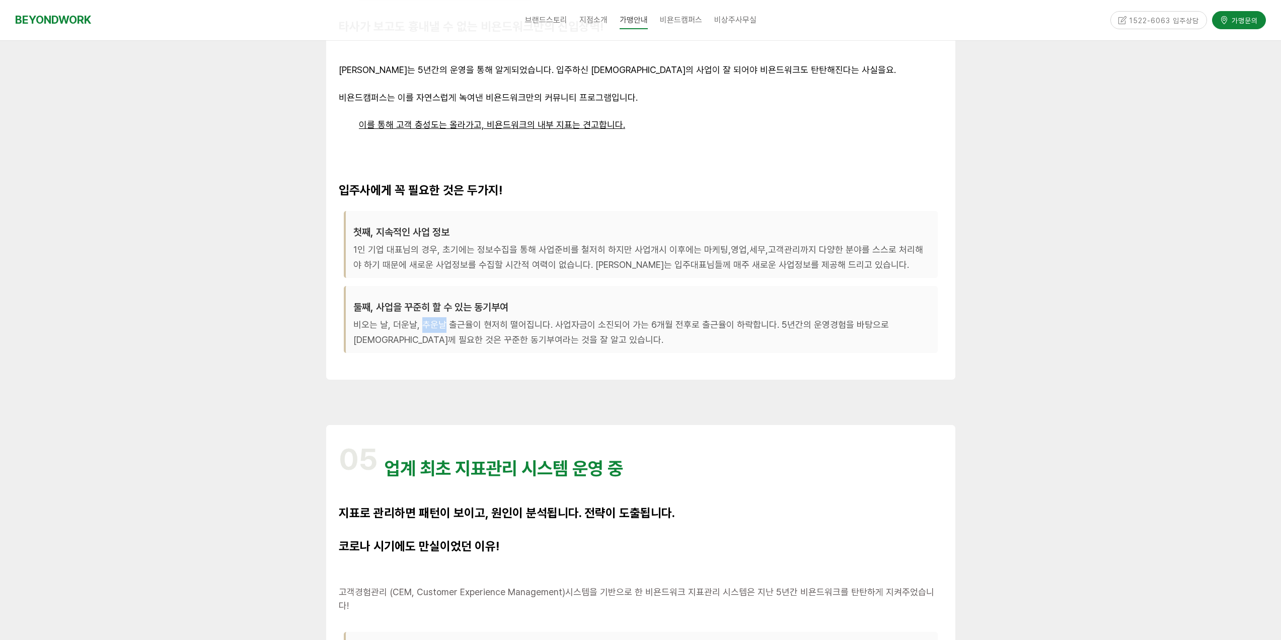
scroll to position [2366, 0]
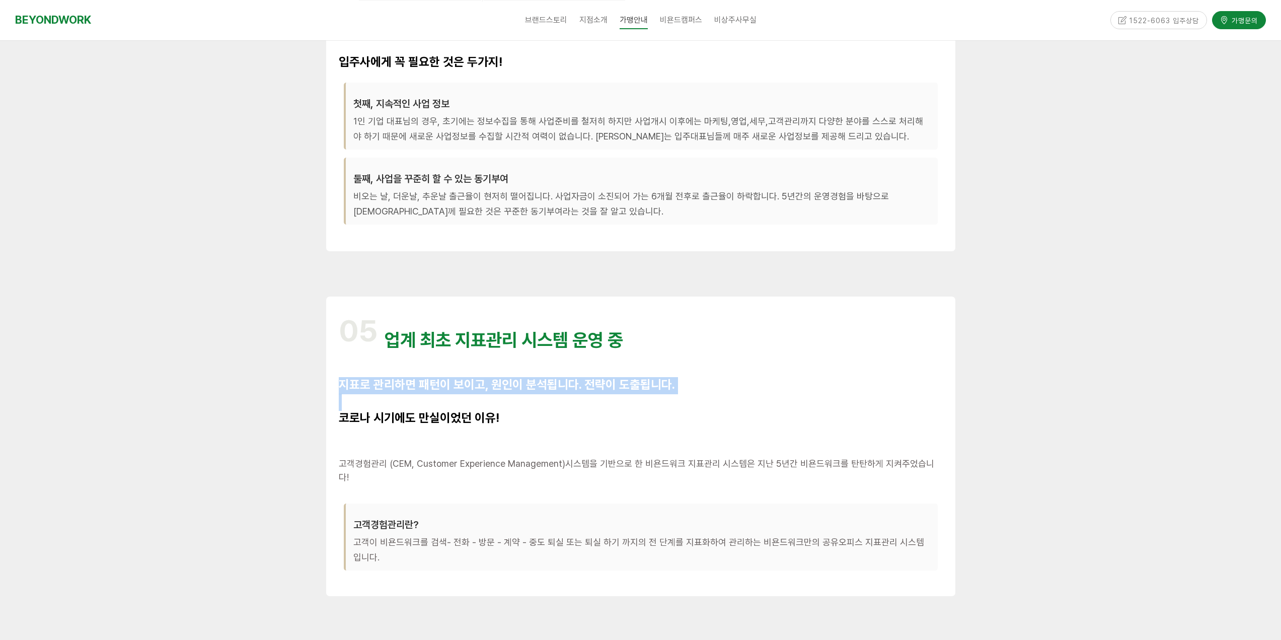
drag
click at [690, 396] on div "05 업계 최초 지표관리 시스템 운영 중 지표로 관리하면 패턴이 보이고, 원인이 분석됩니다. 전략이 도출됩니다. 코로나 시기에도 만실이었던 이…" at bounding box center [641, 446] width 604 height 274
click at [499, 419] on span "코로나 시기에도 만실이었던 이유!" at bounding box center [419, 417] width 161 height 15
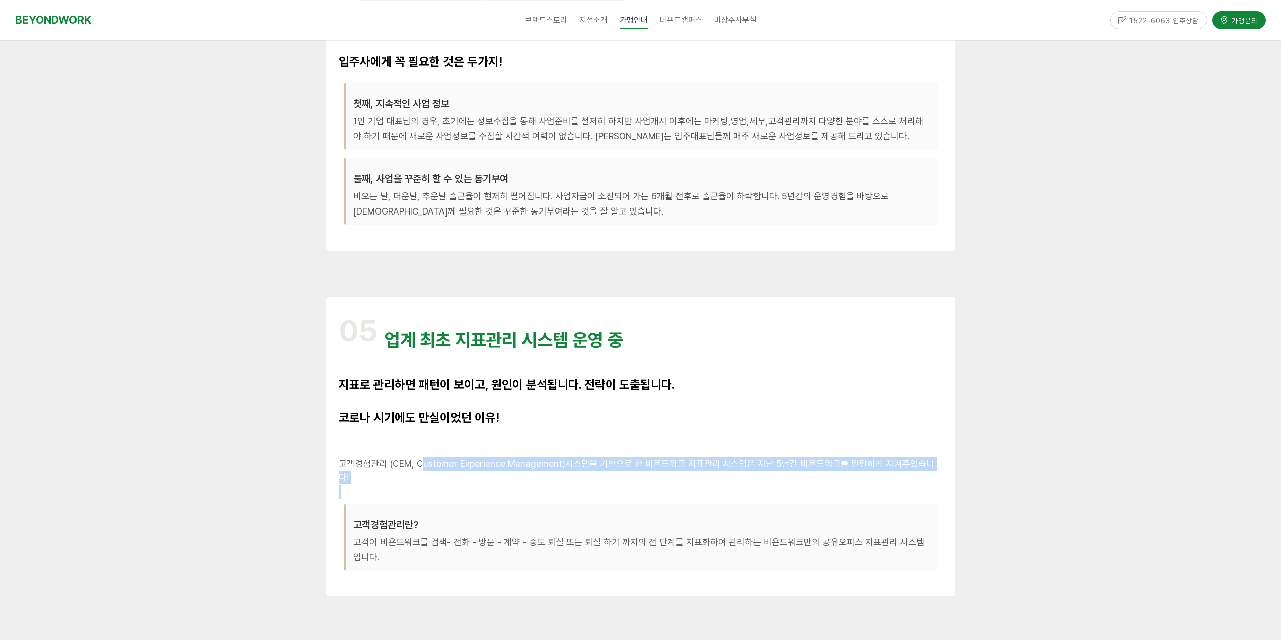
click at [831, 472] on div "05 업계 최초 지표관리 시스템 운영 중 지표로 관리하면 패턴이 보이고, 원인이 분석됩니다. 전략이 도출됩니다. 코로나 시기에도 만실이었던 이…" at bounding box center [641, 446] width 604 height 274
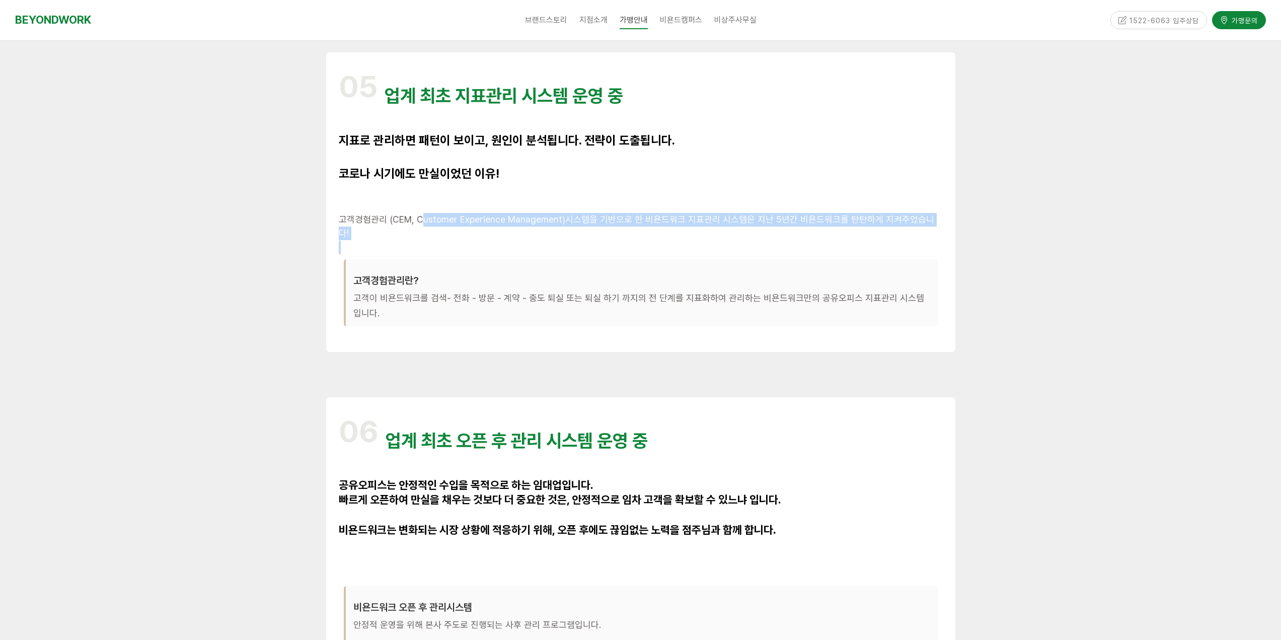
scroll to position [2718, 0]
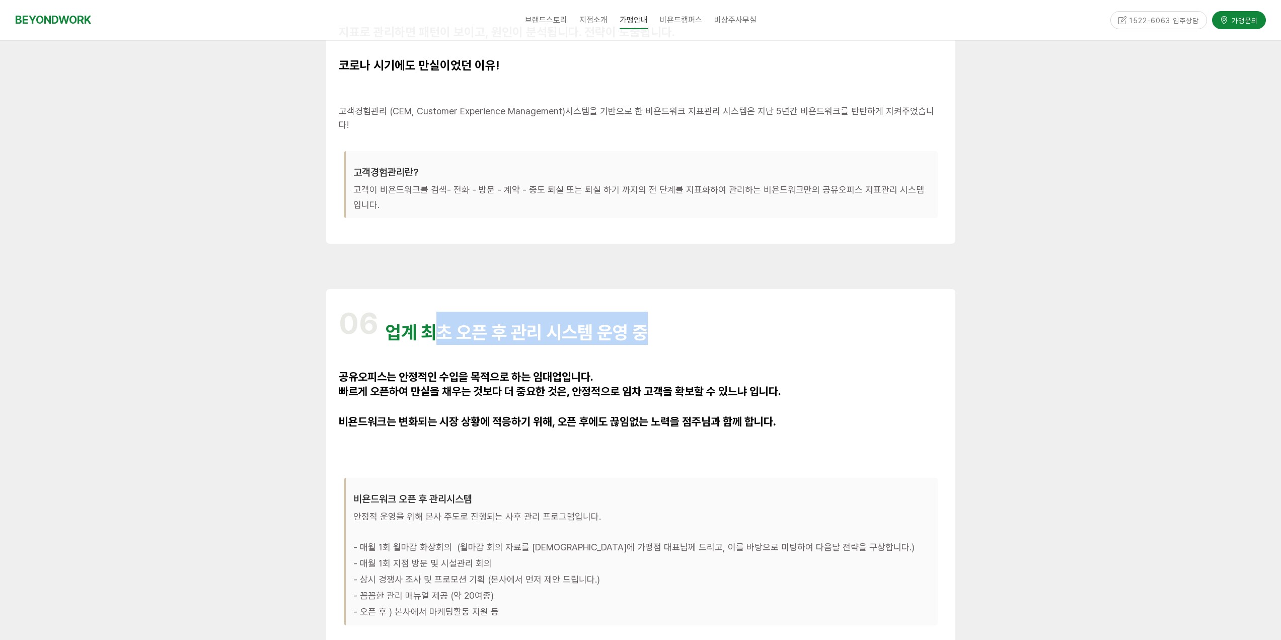
click at [664, 328] on h1 "06 업계 최초 오픈 후 관리 시스템 운영 중" at bounding box center [641, 328] width 604 height 33
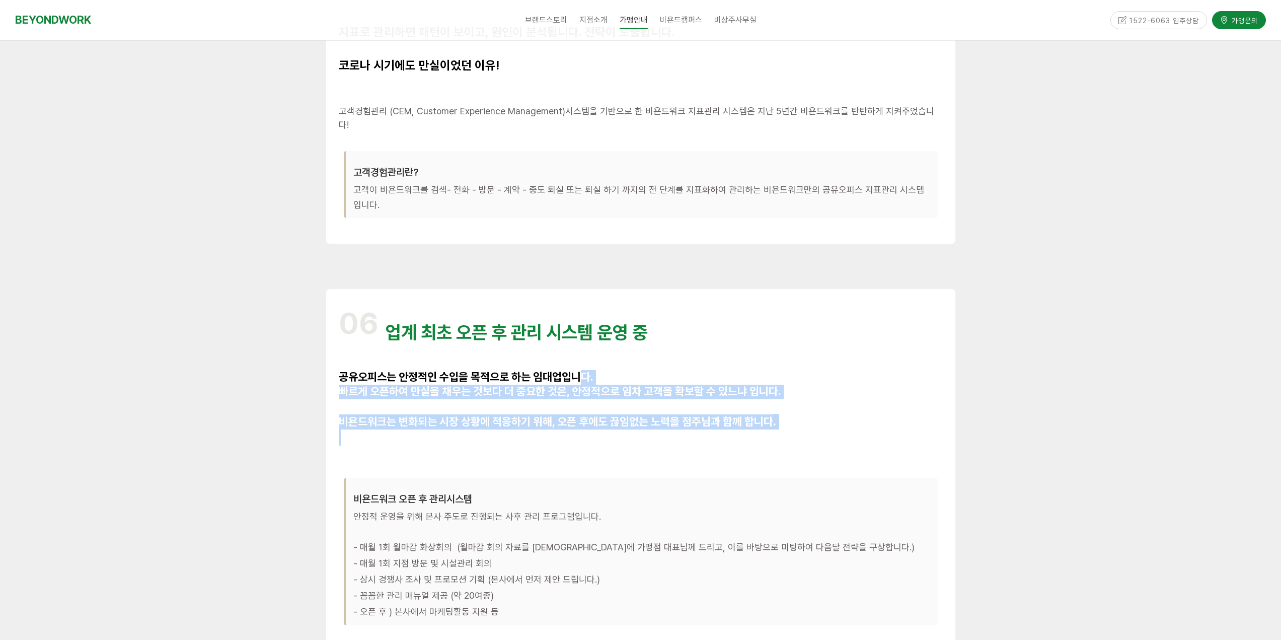
click at [841, 423] on div "06 업계 최초 오픈 후 관리 시스템 운영 중 공유오피스는 안정적인 수입을 목적으로 하는 임대업입니다. 빠르게 오픈하여 만실을 채우는 것보다 …" at bounding box center [641, 485] width 604 height 367
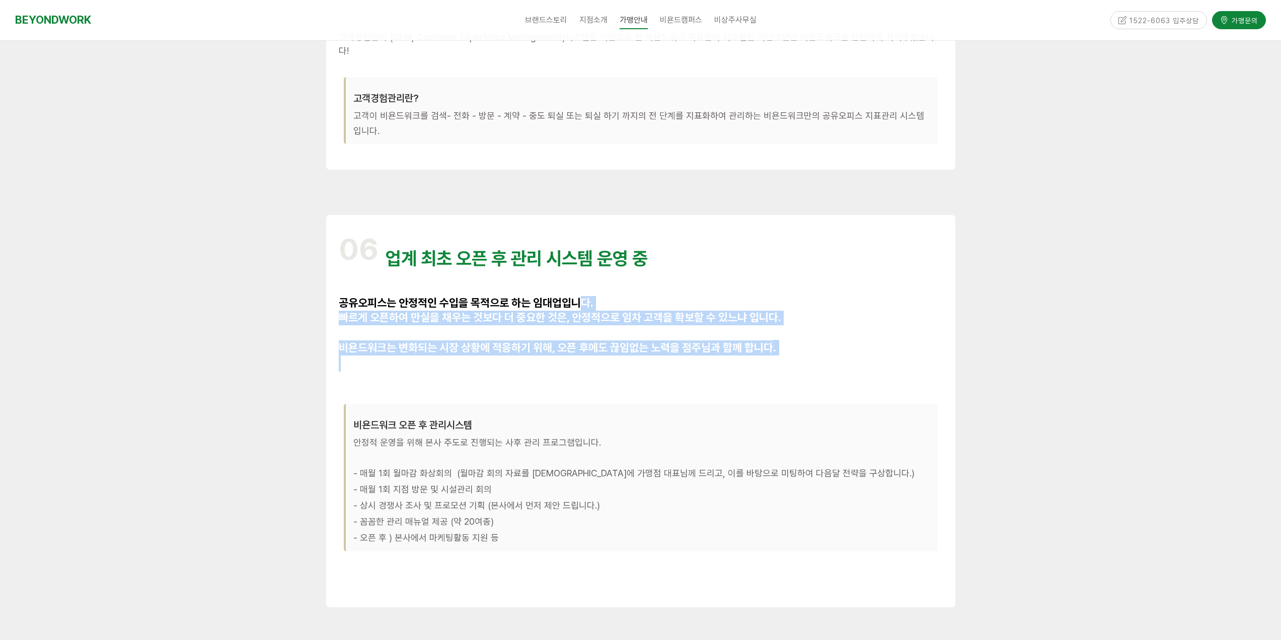
scroll to position [2870, 0]
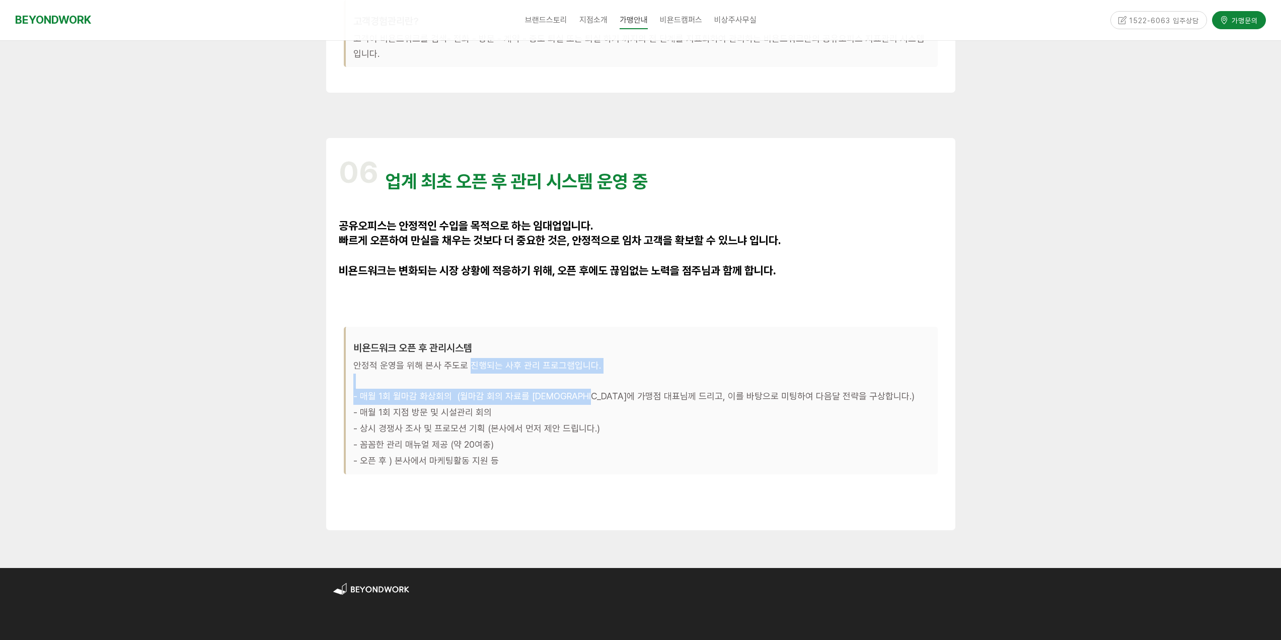
click at [587, 375] on div "비욘드워크 오픈 후 관리시스템 안정적 운영을 위해 본사 주도로 진행되는 사후 관리 프로그램입니다. - 매월 1회 월마감 화상회의 (월마감 회의…" at bounding box center [641, 401] width 594 height 148
click at [420, 391] on span "- 매월 1회 월마감 화상회의 (월마감 회의 자료를 사전에 가맹점 대표님께 드리고, 이를 바탕으로 미팅하여 다음달 전략을 구상합니다.)" at bounding box center [633, 396] width 561 height 11
click at [808, 394] on div "비욘드워크 오픈 후 관리시스템 안정적 운영을 위해 본사 주도로 진행되는 사후 관리 프로그램입니다. - 매월 1회 월마감 화상회의 (월마감 회의…" at bounding box center [641, 401] width 594 height 148
click at [360, 407] on span "- 매월 1회 지점 방문 및 시설관리 회의" at bounding box center [422, 412] width 138 height 11
click at [520, 405] on p "- 매월 1회 지점 방문 및 시설관리 회의" at bounding box center [641, 413] width 577 height 16
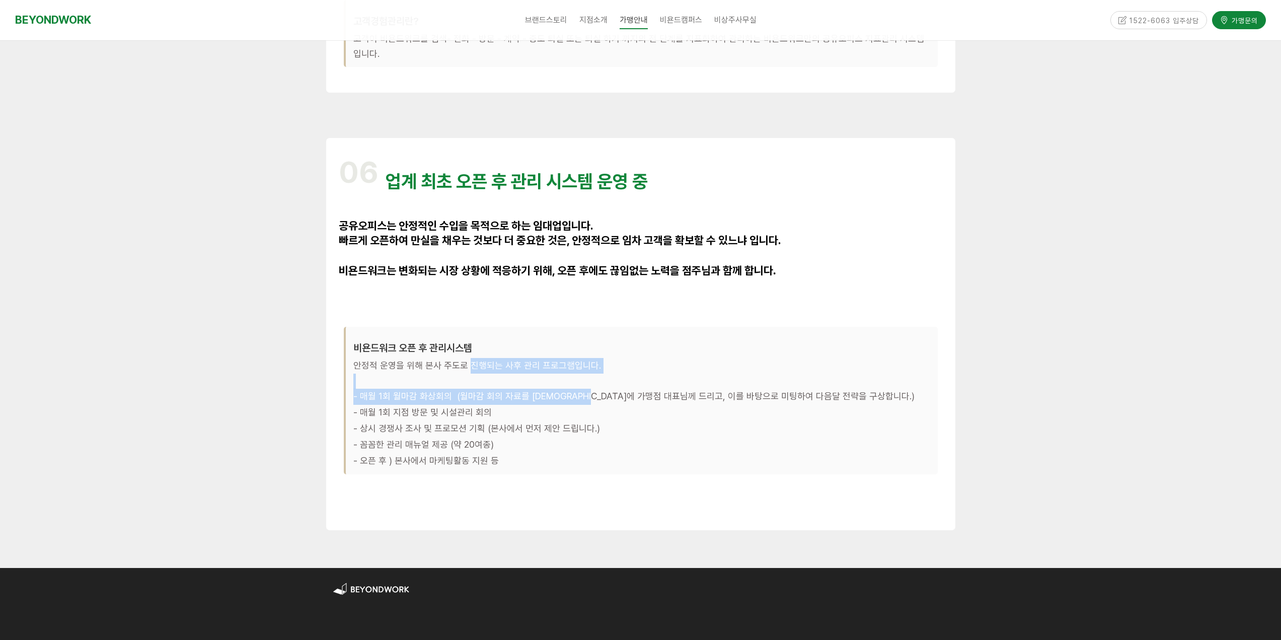
click at [617, 421] on p "- 상시 경쟁사 조사 및 프로모션 기획 (본사에서 먼저 제안 드립니다.)" at bounding box center [641, 429] width 577 height 16
click at [449, 437] on p "- 꼼꼼한 관리 매뉴얼 제공 (약 20여종)" at bounding box center [641, 445] width 577 height 16
click at [598, 421] on p "- 상시 경쟁사 조사 및 프로모션 기획 (본사에서 먼저 제안 드립니다.)" at bounding box center [641, 429] width 577 height 16
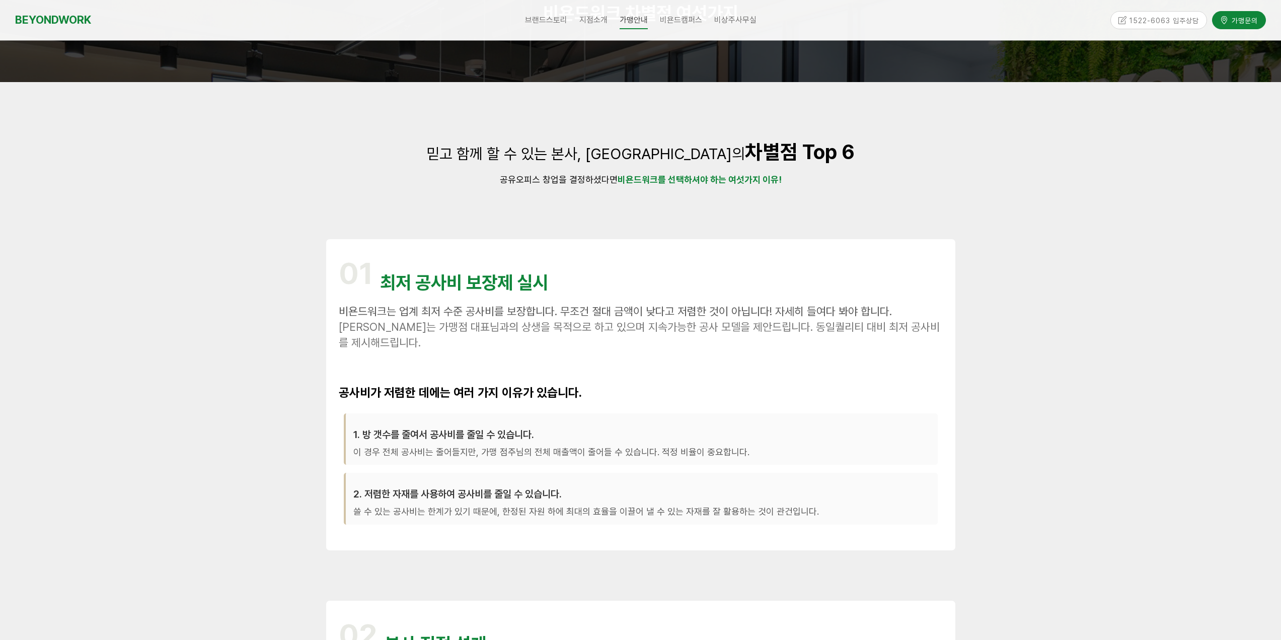
scroll to position [0, 0]
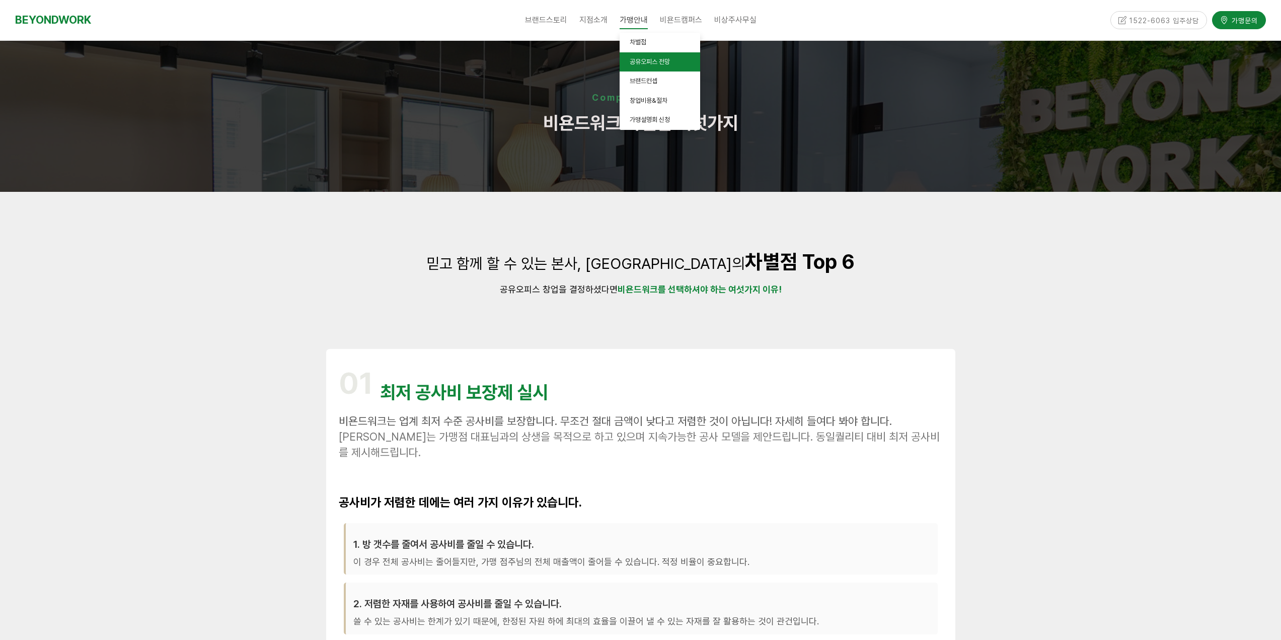
click at [635, 70] on link "공유오피스 전망" at bounding box center [660, 62] width 81 height 20
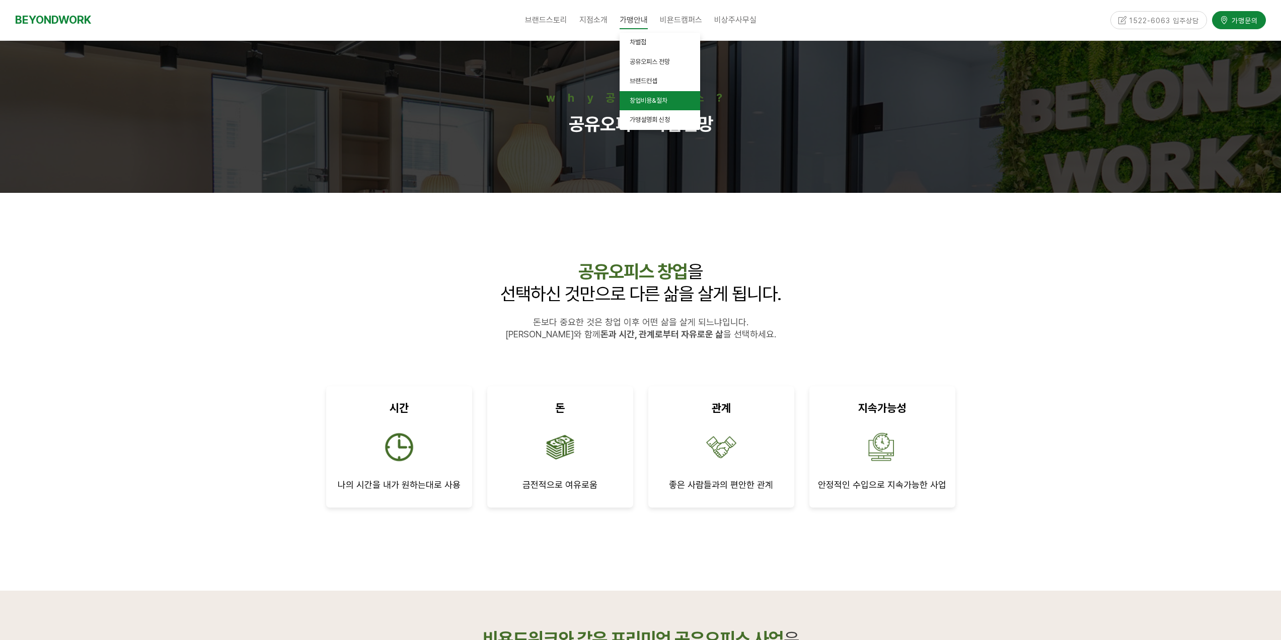
click at [639, 103] on span "창업비용&절차" at bounding box center [649, 101] width 38 height 8
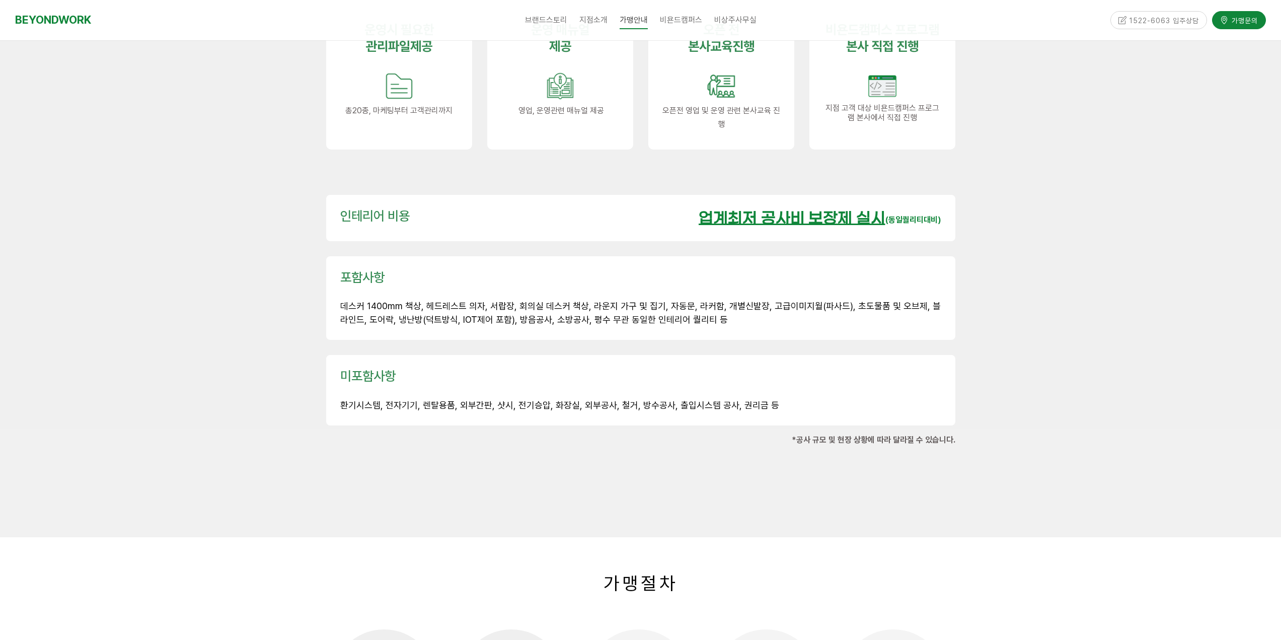
scroll to position [1460, 0]
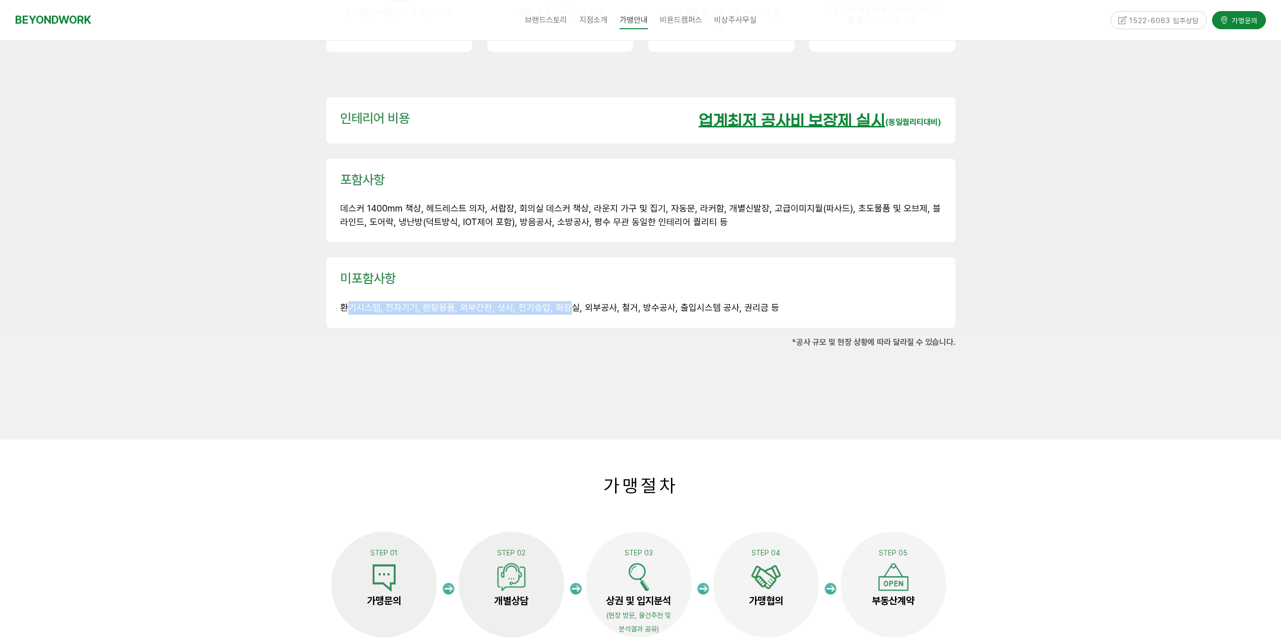
drag, startPoint x: 370, startPoint y: 283, endPoint x: 567, endPoint y: 293, distance: 197.1
click at [567, 293] on div "미포함사항 환기시스템, 전자기기, 렌탈용품, 외부간판, 샷시, 전기승압, 화장실, 외부공사, 철거, 방수공사, 출입시스템 공사, 권리금 등" at bounding box center [640, 292] width 629 height 70
drag, startPoint x: 339, startPoint y: 287, endPoint x: 379, endPoint y: 286, distance: 39.8
click at [379, 286] on div "미포함사항 환기시스템, 전자기기, 렌탈용품, 외부간판, 샷시, 전기승압, 화장실, 외부공사, 철거, 방수공사, 출입시스템 공사, 권리금 등" at bounding box center [640, 292] width 629 height 70
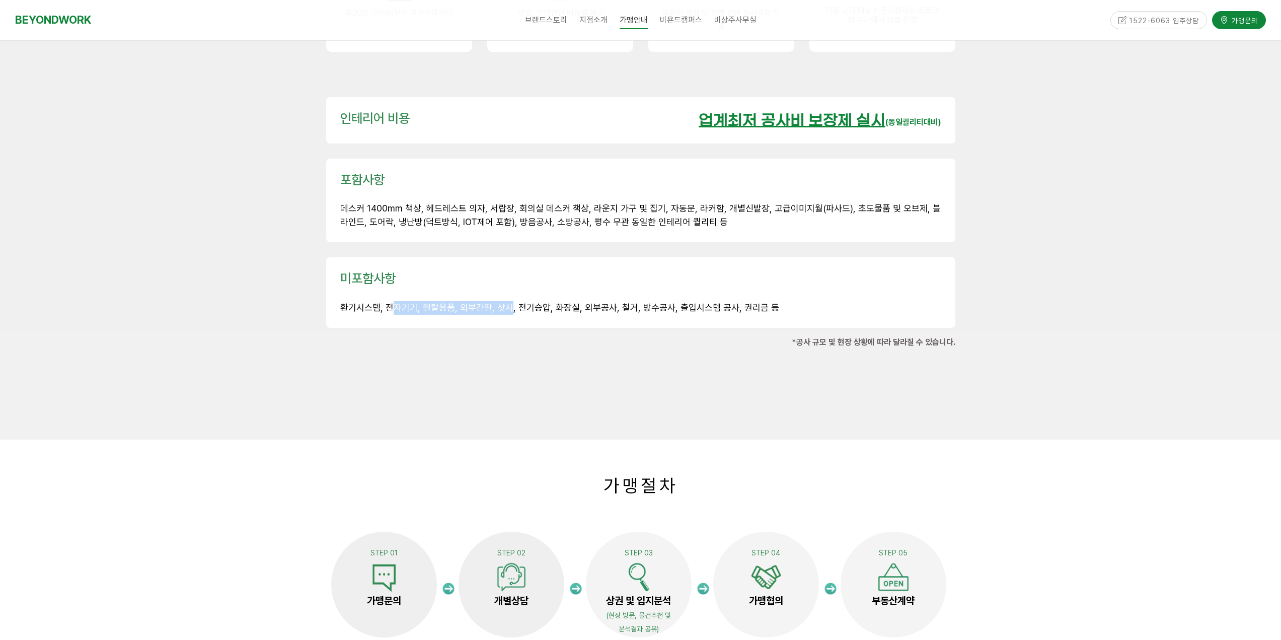
drag, startPoint x: 392, startPoint y: 287, endPoint x: 504, endPoint y: 287, distance: 111.8
click at [504, 302] on span "환기시스템, 전자기기, 렌탈용품, 외부간판, 샷시, 전기승압, 화장실, 외부공사, 철거, 방수공사, 출입시스템 공사, 권리금 등" at bounding box center [559, 307] width 439 height 11
click at [454, 302] on span "환기시스템, 전자기기, 렌탈용품, 외부간판, 샷시, 전기승압, 화장실, 외부공사, 철거, 방수공사, 출입시스템 공사, 권리금 등" at bounding box center [559, 307] width 439 height 11
click at [453, 302] on span "환기시스템, 전자기기, 렌탈용품, 외부간판, 샷시, 전기승압, 화장실, 외부공사, 철거, 방수공사, 출입시스템 공사, 권리금 등" at bounding box center [559, 307] width 439 height 11
drag, startPoint x: 454, startPoint y: 284, endPoint x: 484, endPoint y: 285, distance: 30.2
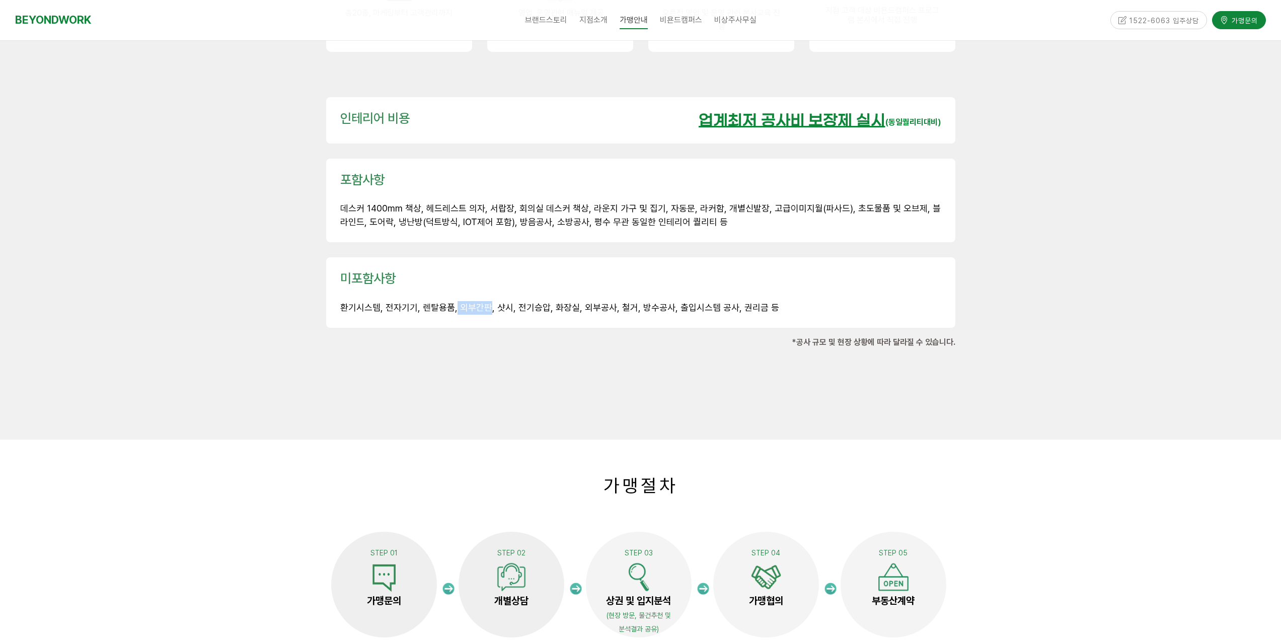
click at [484, 302] on span "환기시스템, 전자기기, 렌탈용품, 외부간판, 샷시, 전기승압, 화장실, 외부공사, 철거, 방수공사, 출입시스템 공사, 권리금 등" at bounding box center [559, 307] width 439 height 11
drag, startPoint x: 496, startPoint y: 283, endPoint x: 761, endPoint y: 291, distance: 265.4
click at [761, 301] on p "환기시스템, 전자기기, 렌탈용품, 외부간판, 샷시, 전기승압, 화장실, 외부공사, 철거, 방수공사, 출입시스템 공사, 권리금 등" at bounding box center [640, 308] width 601 height 14
click at [703, 302] on span "환기시스템, 전자기기, 렌탈용품, 외부간판, 샷시, 전기승압, 화장실, 외부공사, 철거, 방수공사, 출입시스템 공사, 권리금 등" at bounding box center [559, 307] width 439 height 11
drag, startPoint x: 684, startPoint y: 286, endPoint x: 731, endPoint y: 290, distance: 47.5
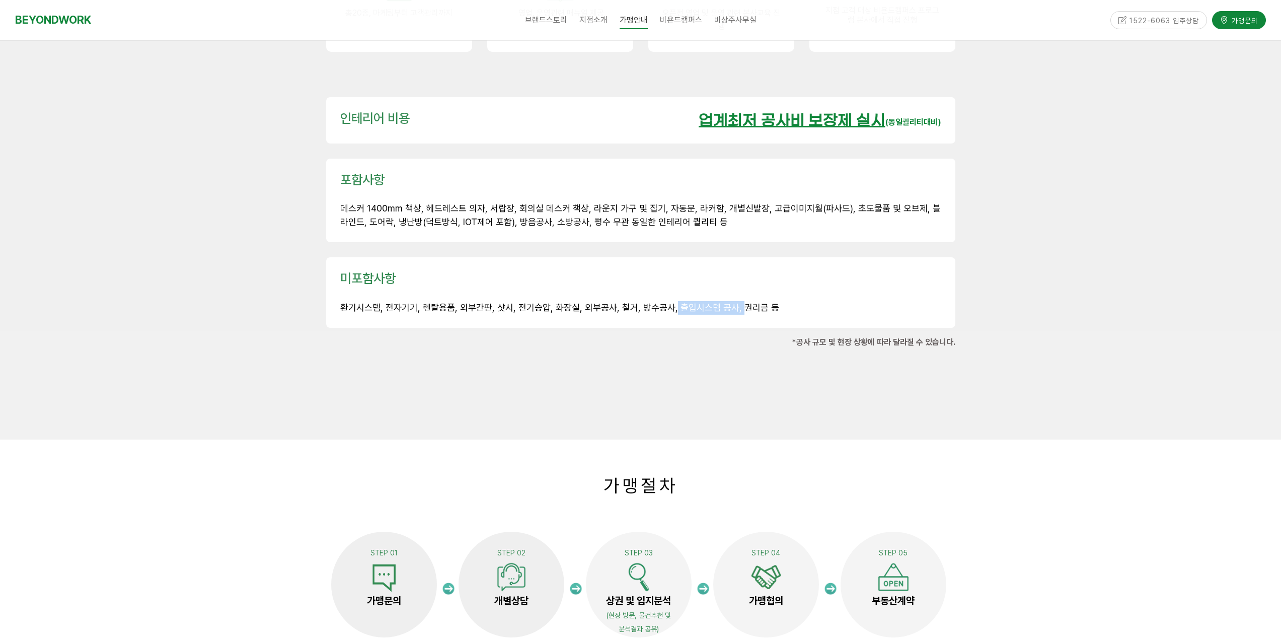
click at [731, 302] on span "환기시스템, 전자기기, 렌탈용품, 외부간판, 샷시, 전기승압, 화장실, 외부공사, 철거, 방수공사, 출입시스템 공사, 권리금 등" at bounding box center [559, 307] width 439 height 11
drag, startPoint x: 736, startPoint y: 285, endPoint x: 772, endPoint y: 288, distance: 36.3
click at [772, 301] on p "환기시스템, 전자기기, 렌탈용품, 외부간판, 샷시, 전기승압, 화장실, 외부공사, 철거, 방수공사, 출입시스템 공사, 권리금 등" at bounding box center [640, 308] width 601 height 14
drag, startPoint x: 713, startPoint y: 285, endPoint x: 766, endPoint y: 290, distance: 53.1
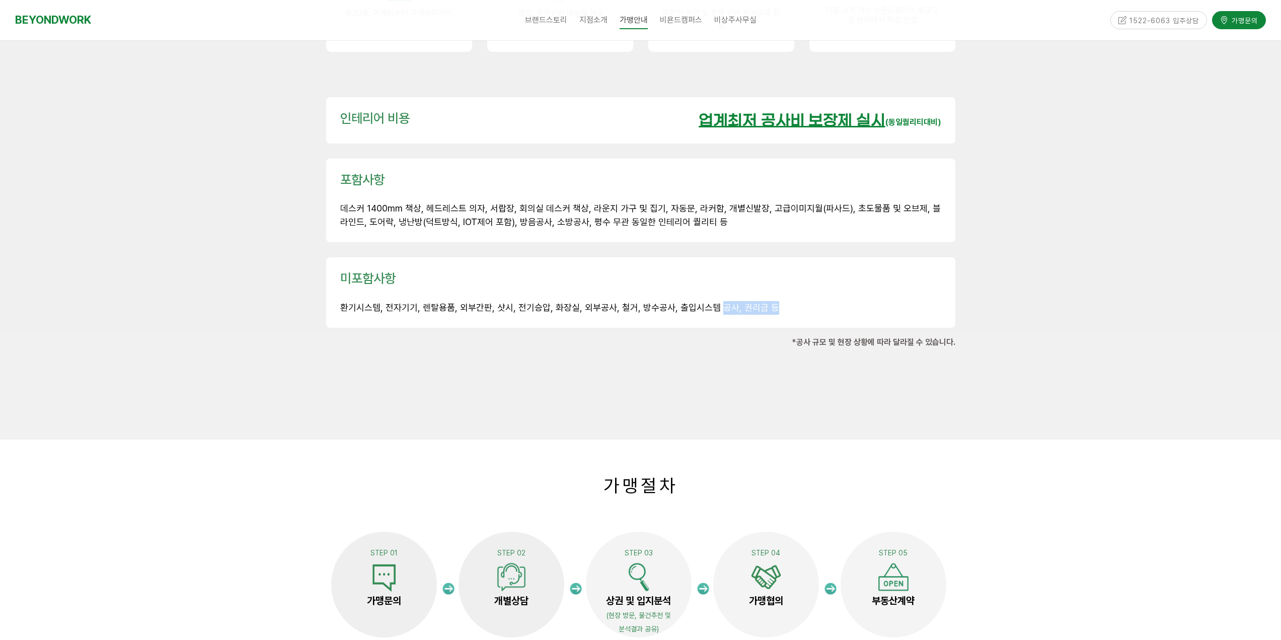
click at [766, 301] on p "환기시스템, 전자기기, 렌탈용품, 외부간판, 샷시, 전기승압, 화장실, 외부공사, 철거, 방수공사, 출입시스템 공사, 권리금 등" at bounding box center [640, 308] width 601 height 14
drag, startPoint x: 344, startPoint y: 283, endPoint x: 766, endPoint y: 292, distance: 422.0
click at [766, 292] on div "미포함사항 환기시스템, 전자기기, 렌탈용품, 외부간판, 샷시, 전기승압, 화장실, 외부공사, 철거, 방수공사, 출입시스템 공사, 권리금 등" at bounding box center [640, 292] width 629 height 70
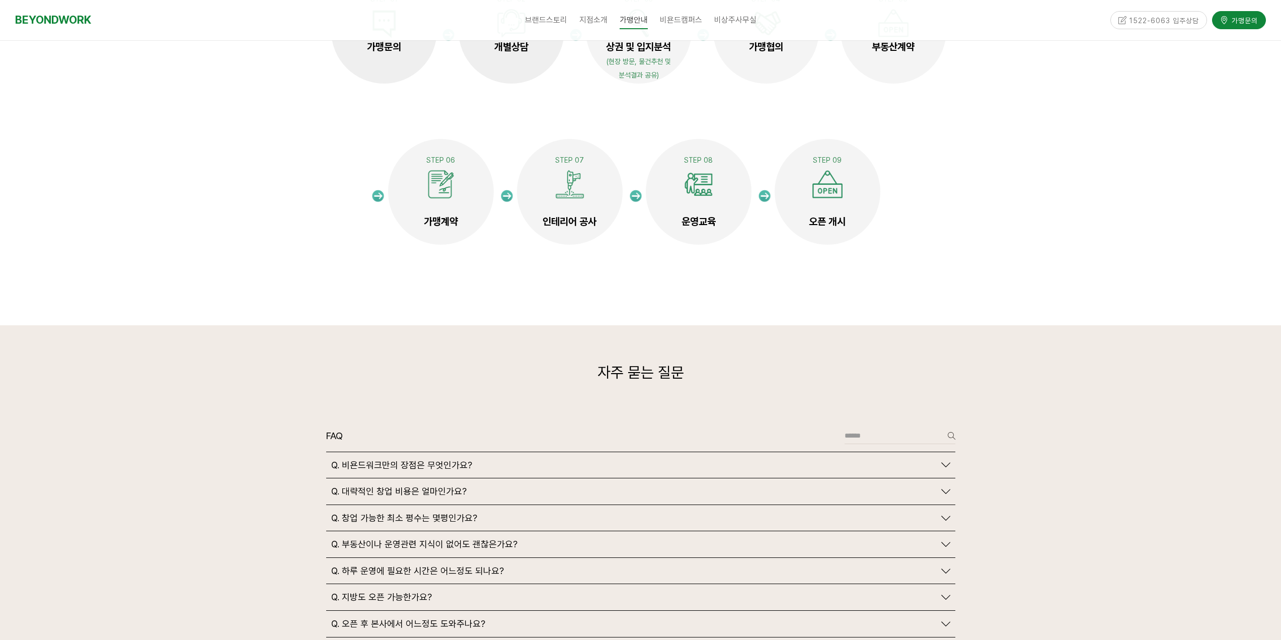
scroll to position [2114, 0]
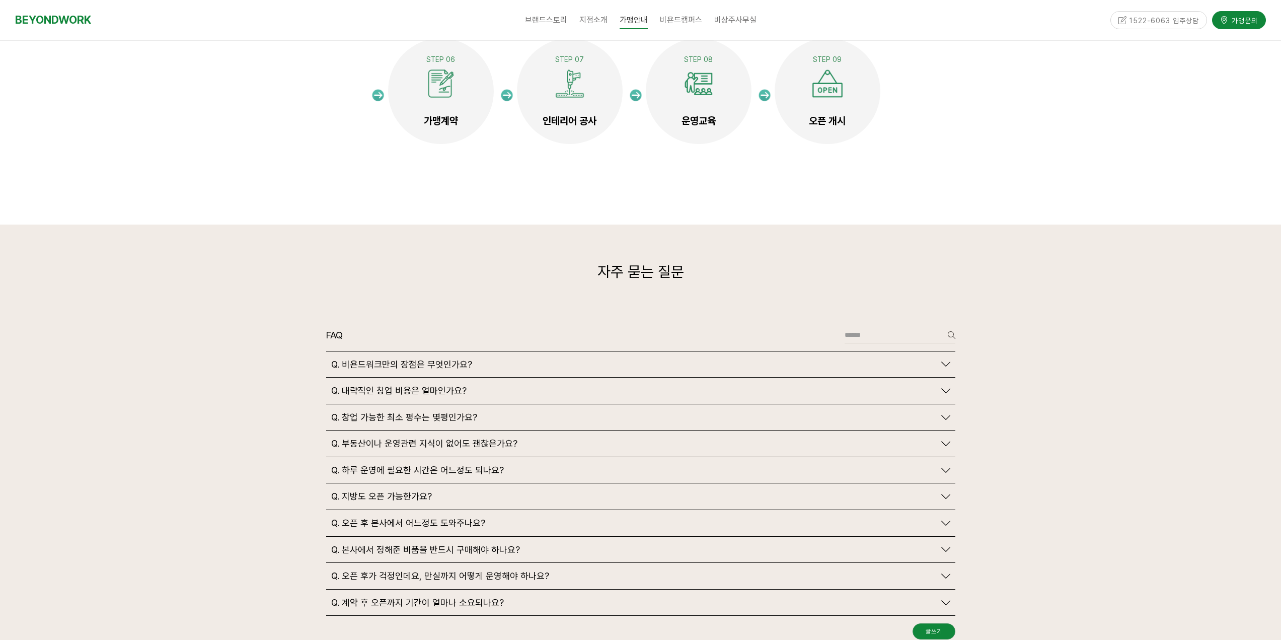
click at [948, 492] on icon at bounding box center [945, 496] width 9 height 9
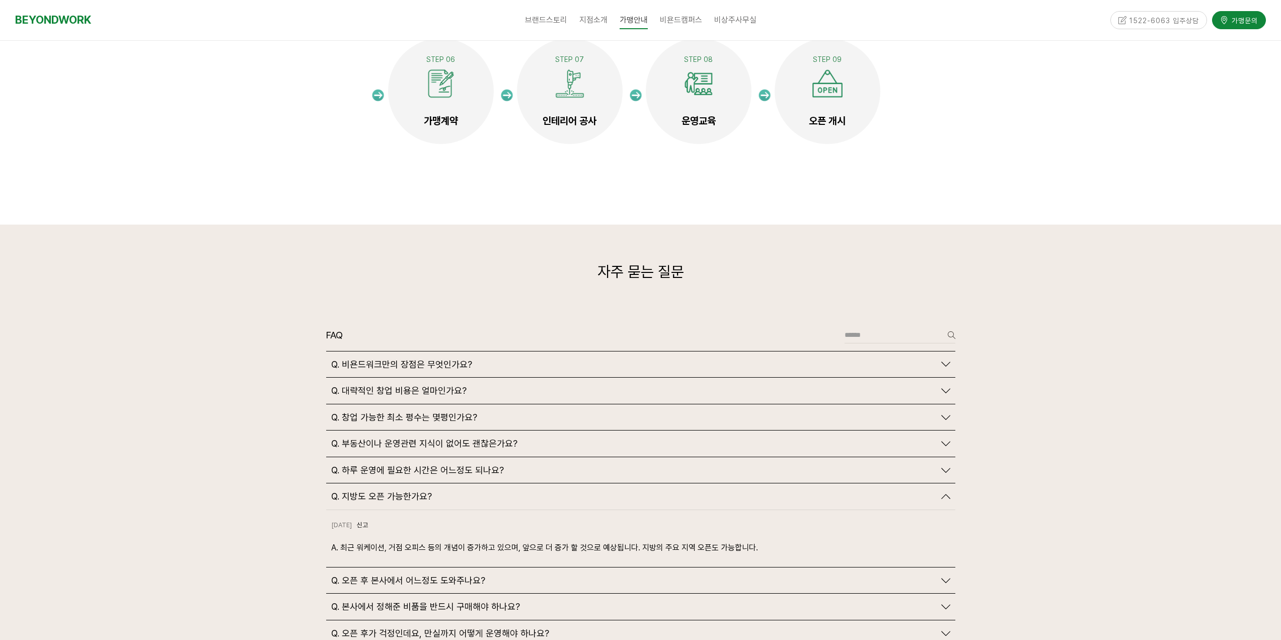
scroll to position [2215, 0]
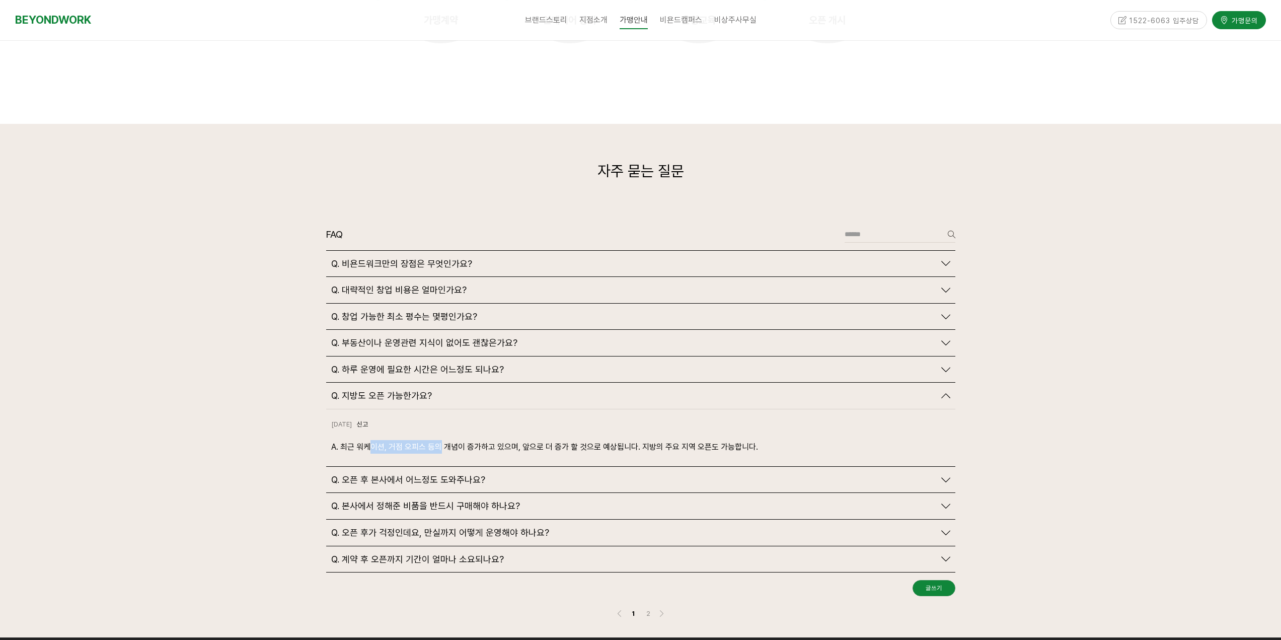
drag, startPoint x: 381, startPoint y: 421, endPoint x: 440, endPoint y: 419, distance: 59.4
click at [440, 440] on p "A. 최근 워케이션, 거점 오피스 등의 개념이 증가하고 있으며, 앞으로 더 증가 할 것으로 예상됩니다. 지방의 주요 지역 오픈도 가능합니다." at bounding box center [640, 447] width 619 height 14
drag, startPoint x: 531, startPoint y: 424, endPoint x: 765, endPoint y: 430, distance: 234.7
click at [765, 440] on p "A. 최근 워케이션, 거점 오피스 등의 개념이 증가하고 있으며, 앞으로 더 증가 할 것으로 예상됩니다. 지방의 주요 지역 오픈도 가능합니다." at bounding box center [640, 447] width 619 height 14
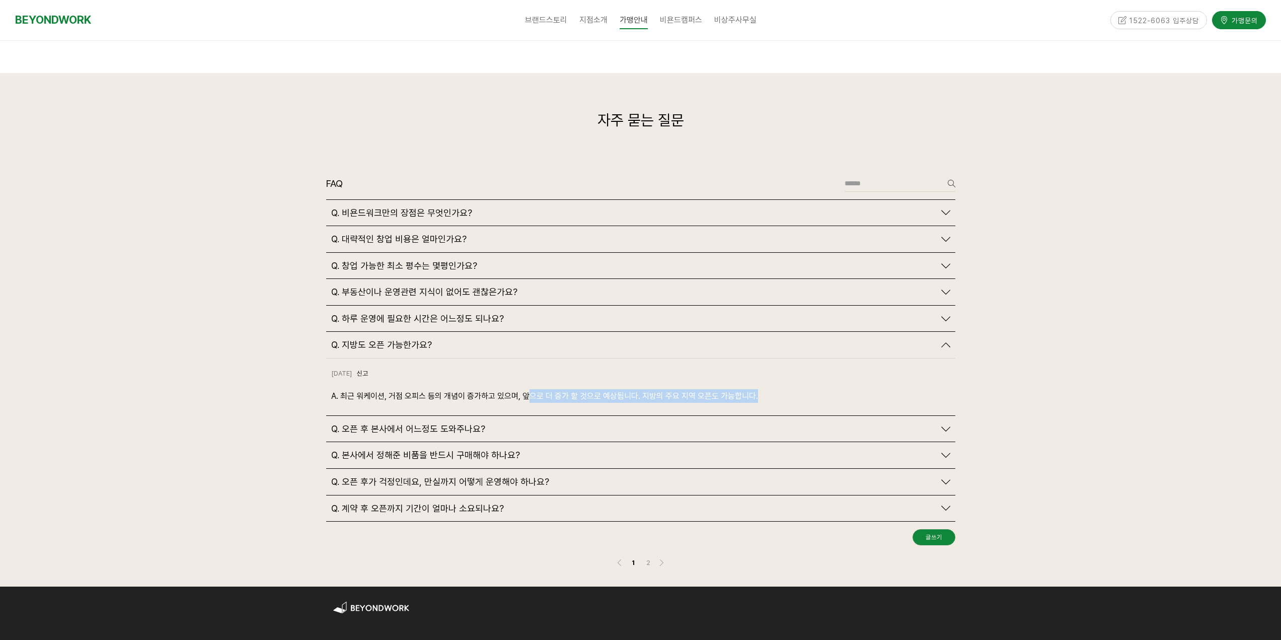
scroll to position [2265, 0]
click at [443, 450] on span "Q. 본사에서 정해준 비품을 반드시 구매해야 하나요?" at bounding box center [425, 455] width 189 height 11
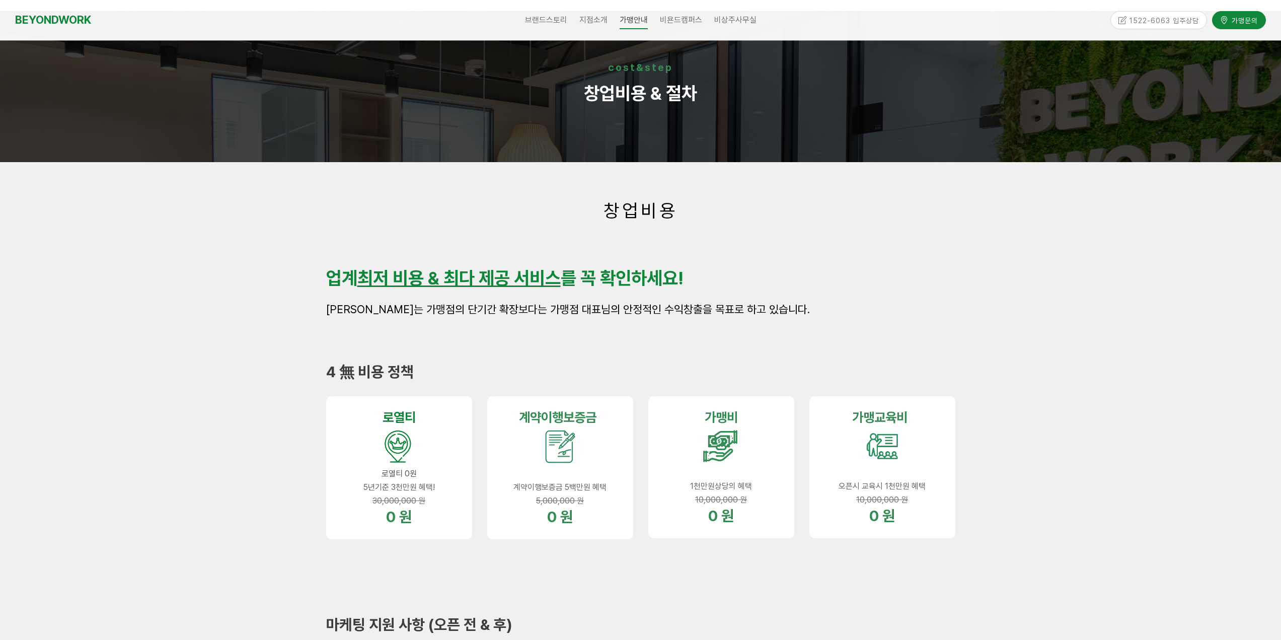
scroll to position [0, 0]
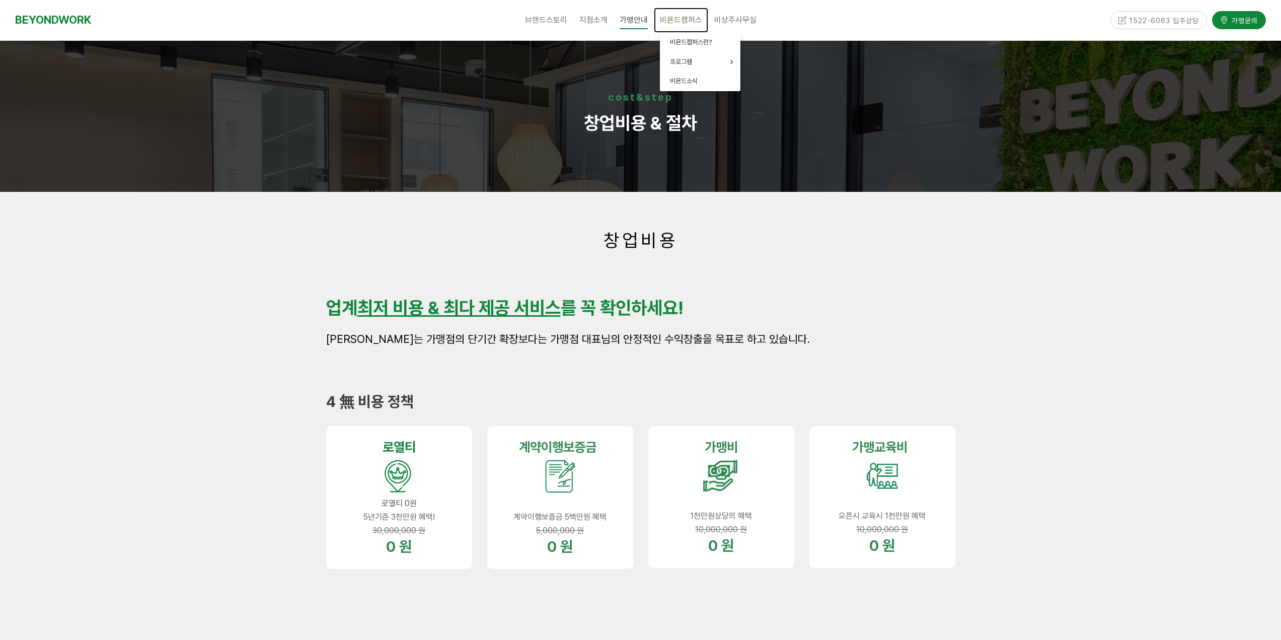
click at [674, 20] on span "비욘드캠퍼스" at bounding box center [681, 20] width 42 height 10
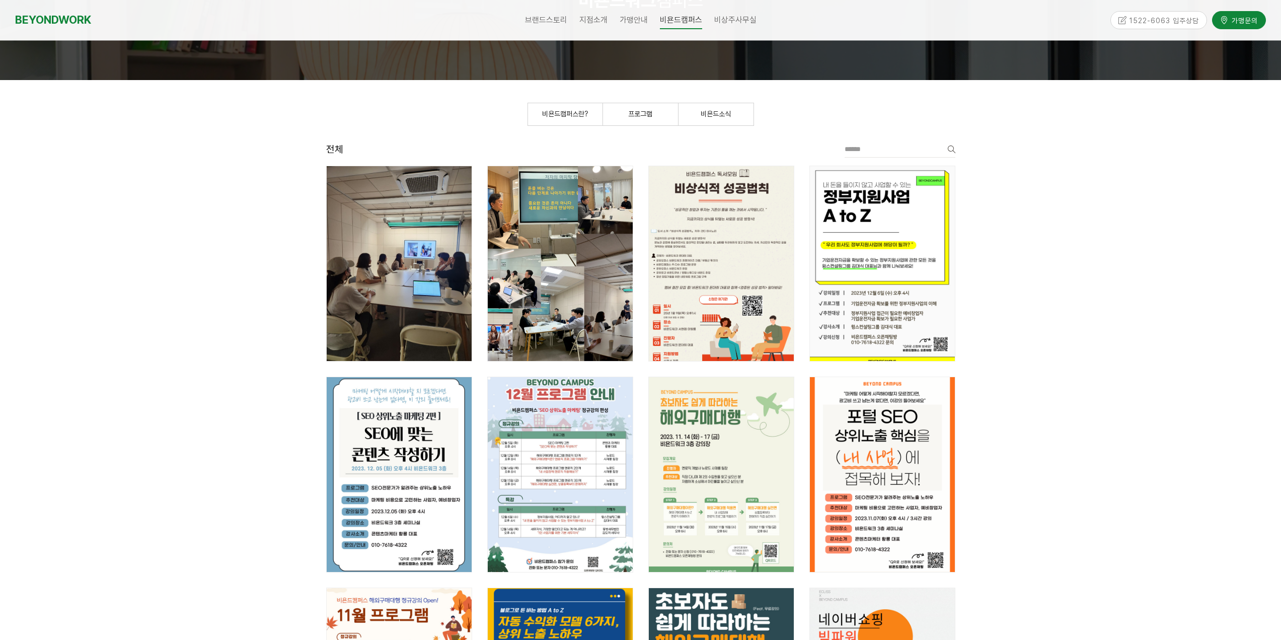
scroll to position [151, 0]
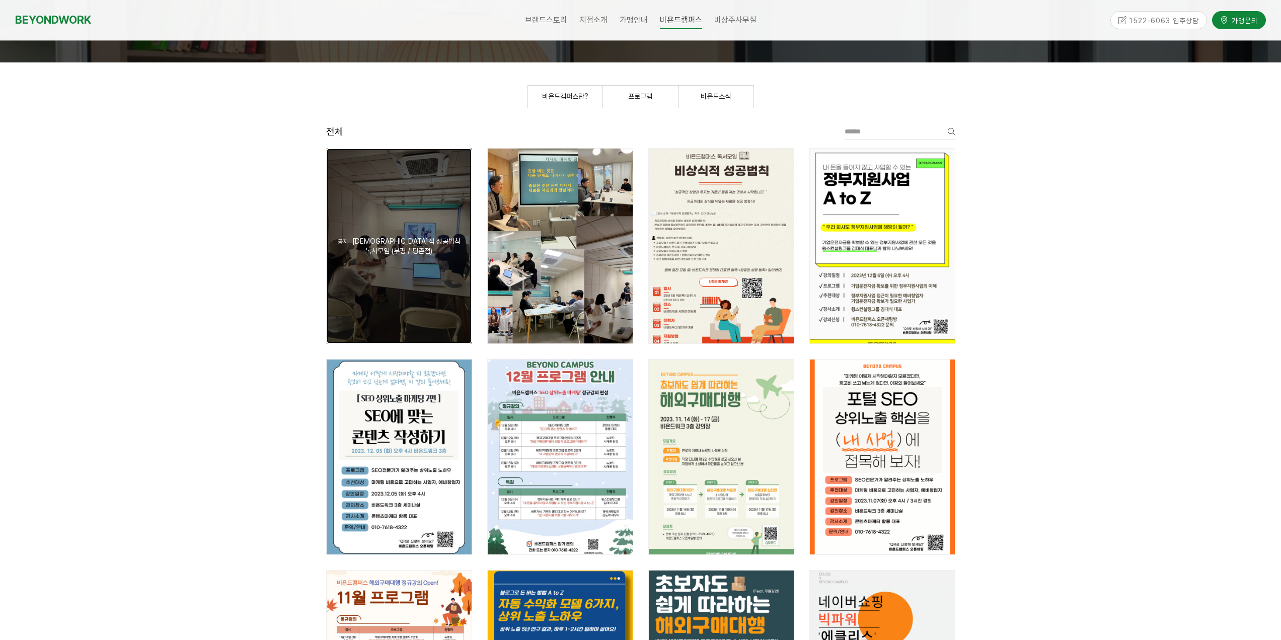
click at [405, 272] on div "공지 비상식적 [DEMOGRAPHIC_DATA]법칙 독서모임 (부평 / 평촌점)" at bounding box center [399, 246] width 145 height 195
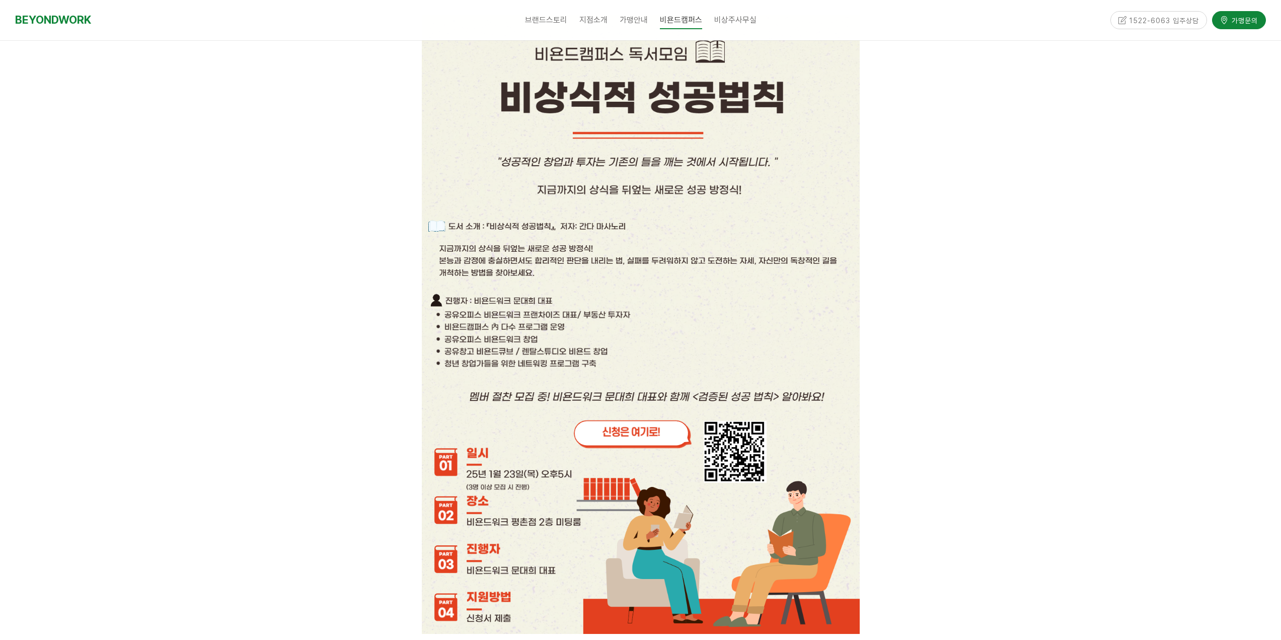
scroll to position [403, 0]
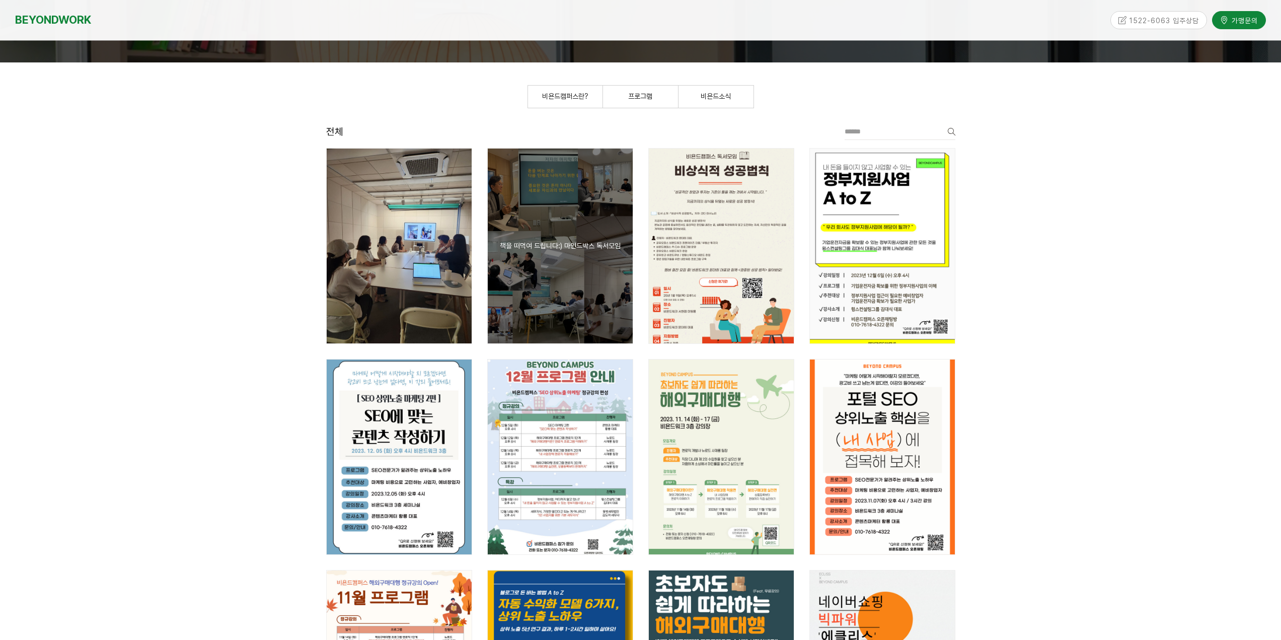
scroll to position [151, 0]
click at [559, 288] on div "공지 책을 떠먹여 드립니다:) 마인드박스 독서모임" at bounding box center [560, 246] width 145 height 195
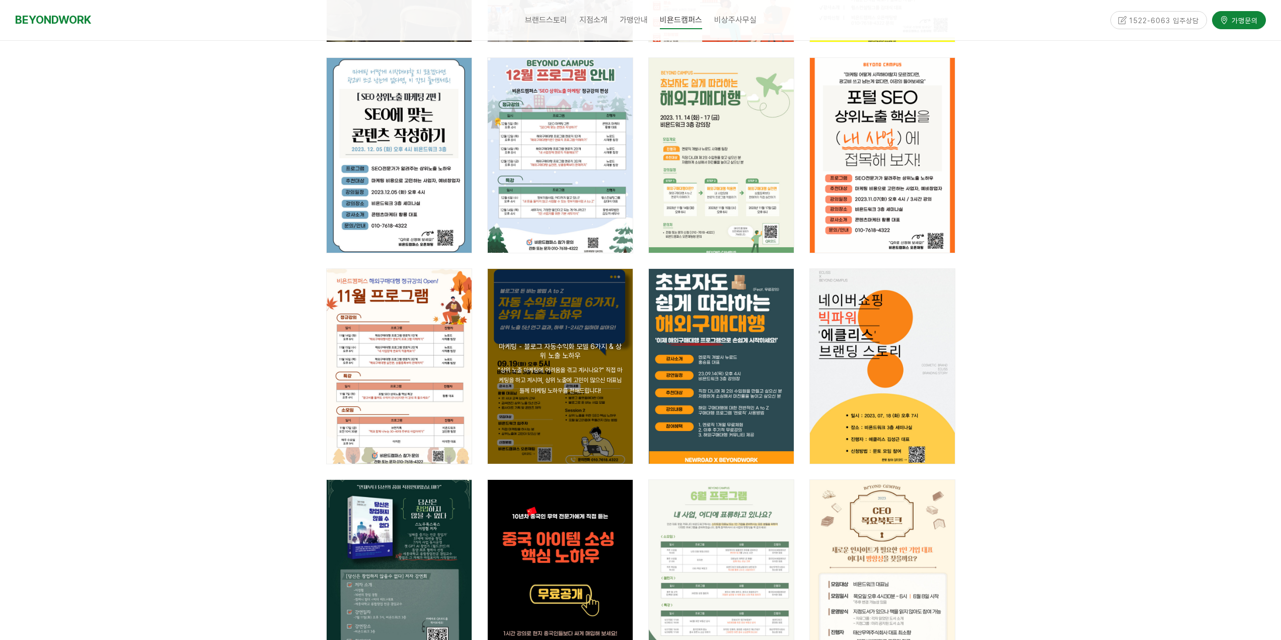
scroll to position [453, 0]
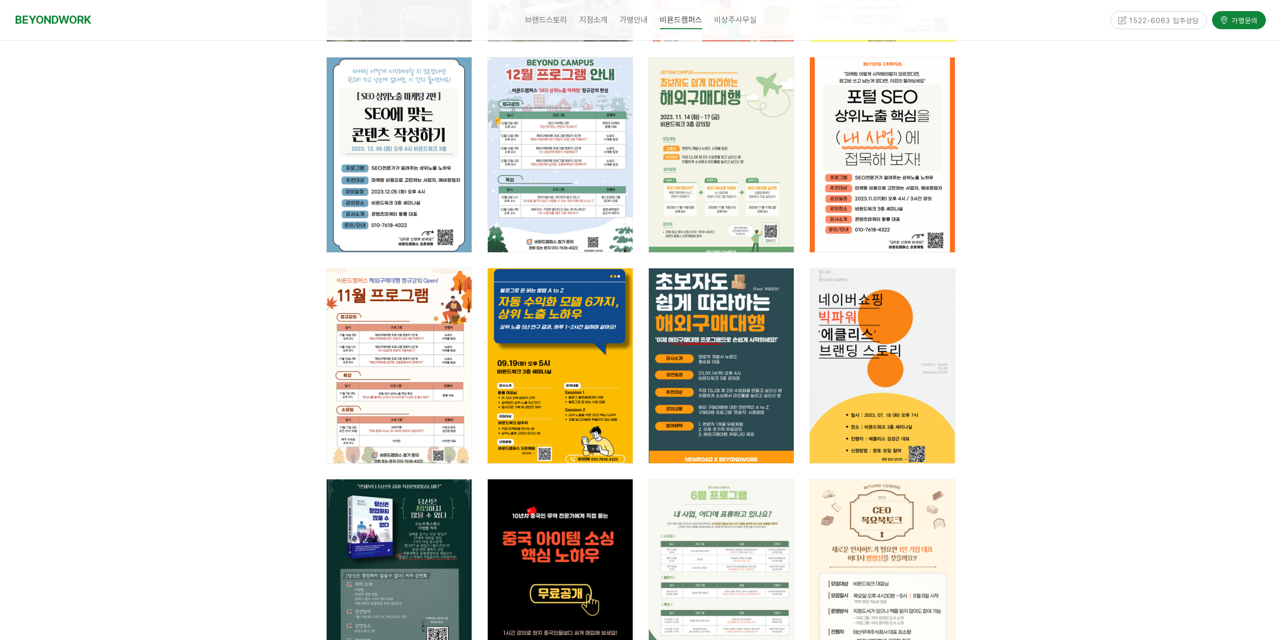
click at [232, 376] on div at bounding box center [640, 553] width 1281 height 1586
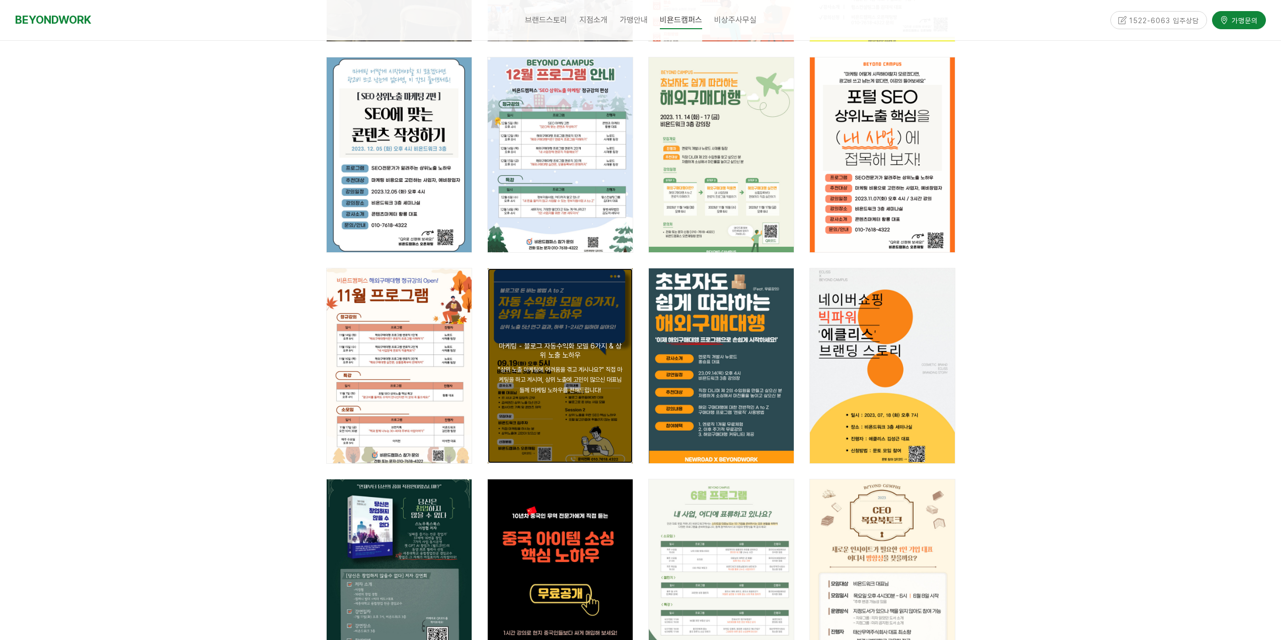
click at [547, 360] on div "공지 마케팅 - 블로그 자동수익화 모델 6가지 & 상위 노출 노하우 "상위 노출 마케팅에 어려움을 겪고 계시나요?" 직접 마케팅을 하고 계시며…" at bounding box center [560, 365] width 145 height 195
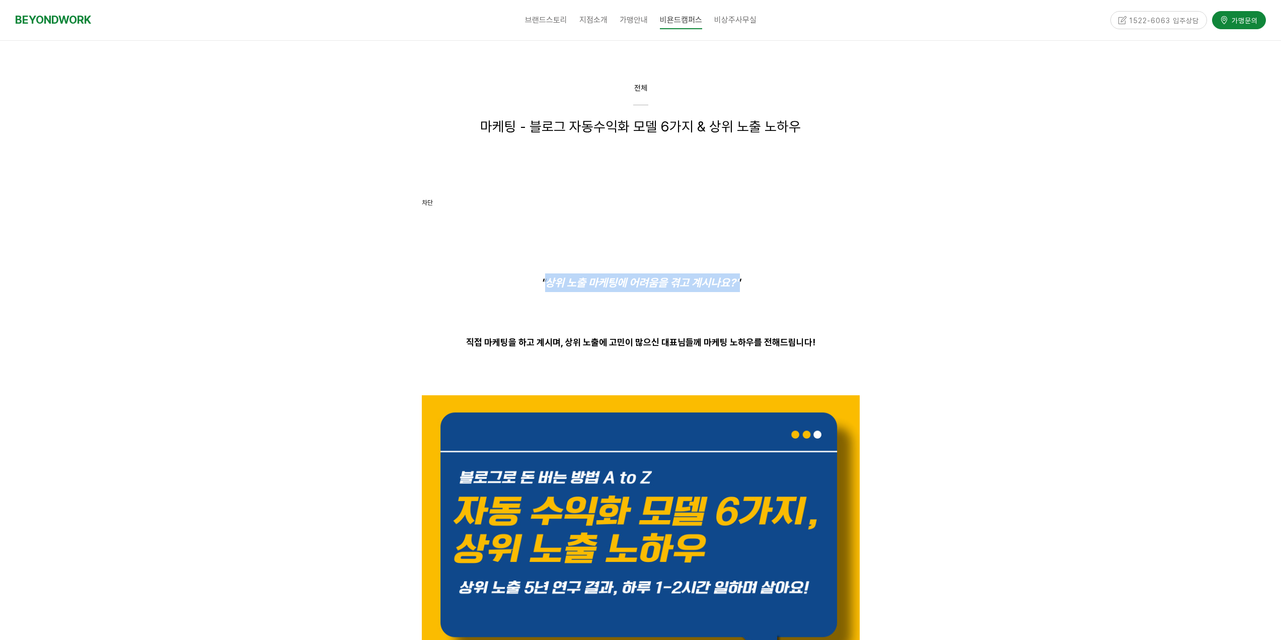
drag, startPoint x: 547, startPoint y: 280, endPoint x: 741, endPoint y: 290, distance: 194.6
click at [772, 282] on p ""상위 노출 마케팅에 어려움을 겪고 계시나요?"" at bounding box center [641, 282] width 438 height 19
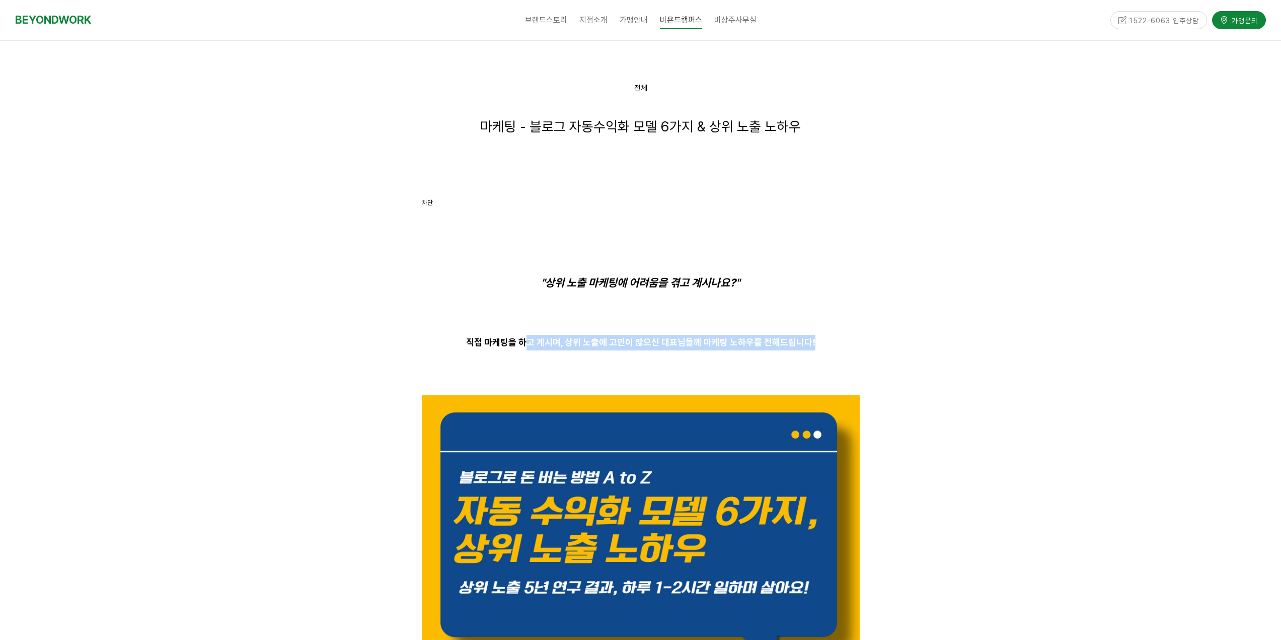
drag, startPoint x: 531, startPoint y: 339, endPoint x: 912, endPoint y: 348, distance: 380.7
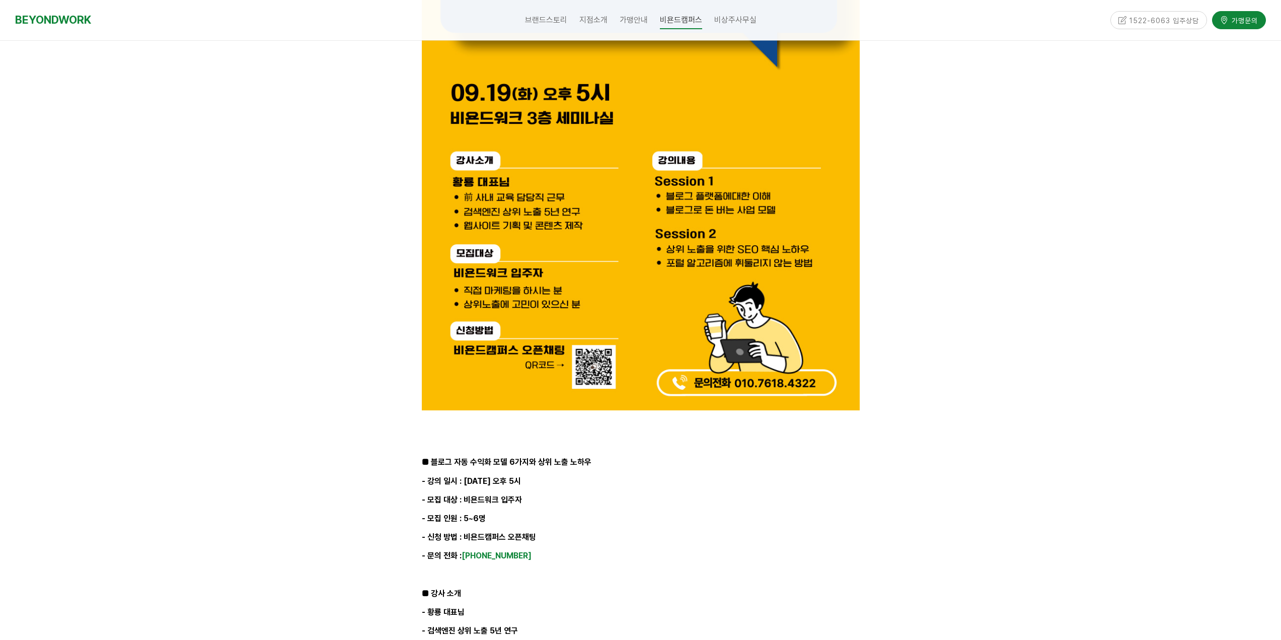
scroll to position [705, 0]
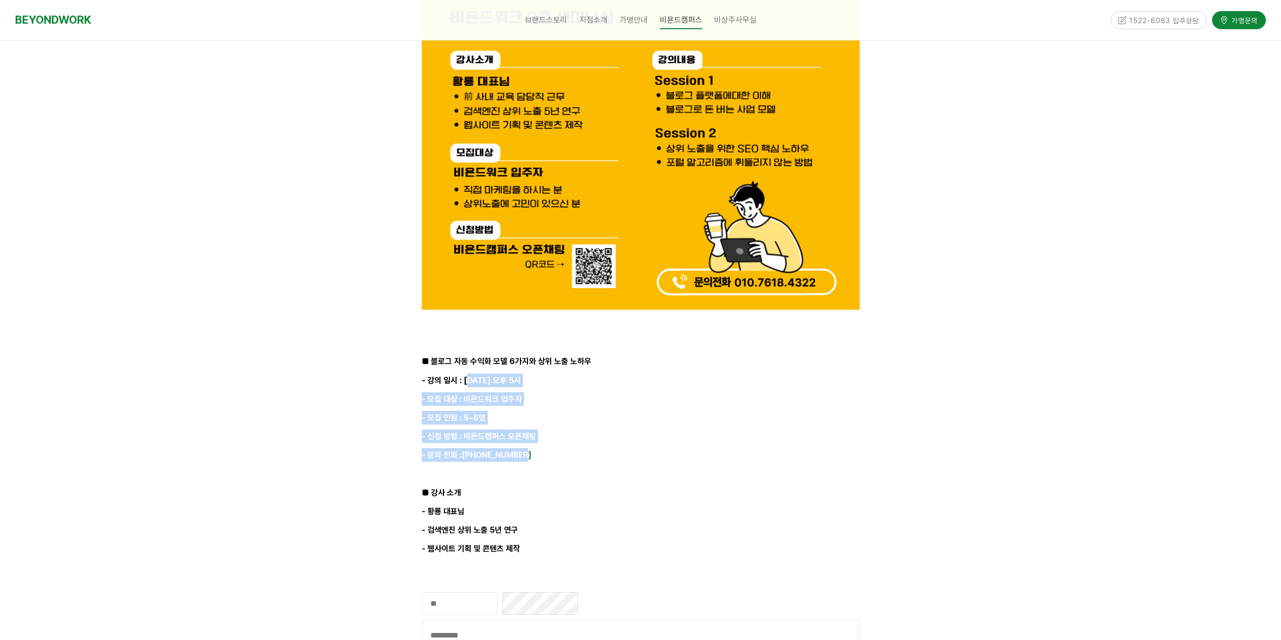
drag, startPoint x: 475, startPoint y: 381, endPoint x: 613, endPoint y: 445, distance: 152.5
click at [613, 445] on div ""상위 노출 마케팅에 어려움을 겪고 계시나요?" 직접 마케팅을 하고 계시며, 상위 노출에 고민이 많으신 대표님들께 마케팅 노하우를 전해드립니다…" at bounding box center [641, 43] width 438 height 1024
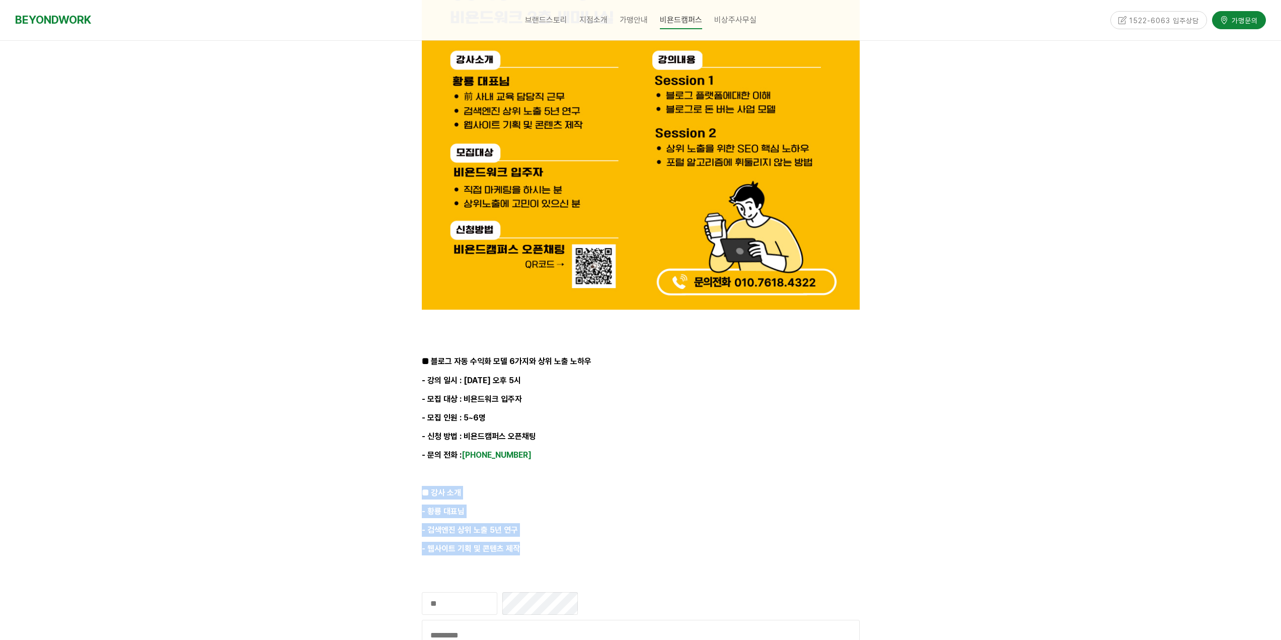
drag, startPoint x: 429, startPoint y: 499, endPoint x: 586, endPoint y: 556, distance: 166.8
click at [586, 556] on div ""상위 노출 마케팅에 어려움을 겪고 계시나요?" 직접 마케팅을 하고 계시며, 상위 노출에 고민이 많으신 대표님들께 마케팅 노하우를 전해드립니다…" at bounding box center [641, 42] width 438 height 1060
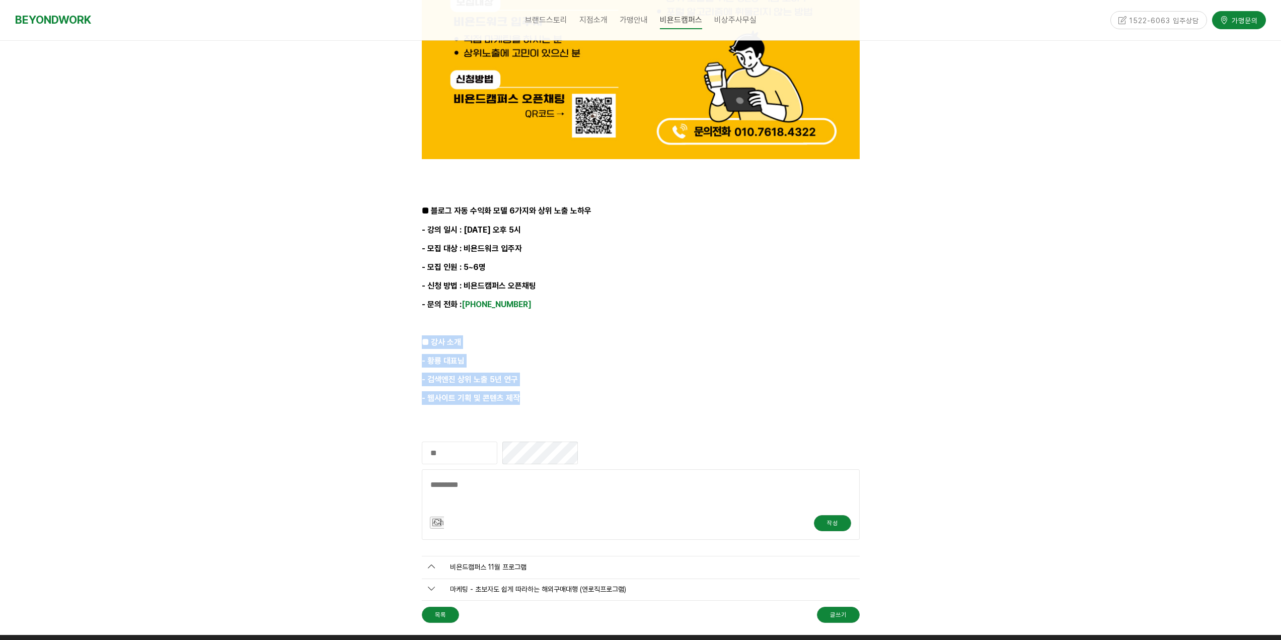
scroll to position [856, 0]
